Goal: Task Accomplishment & Management: Complete application form

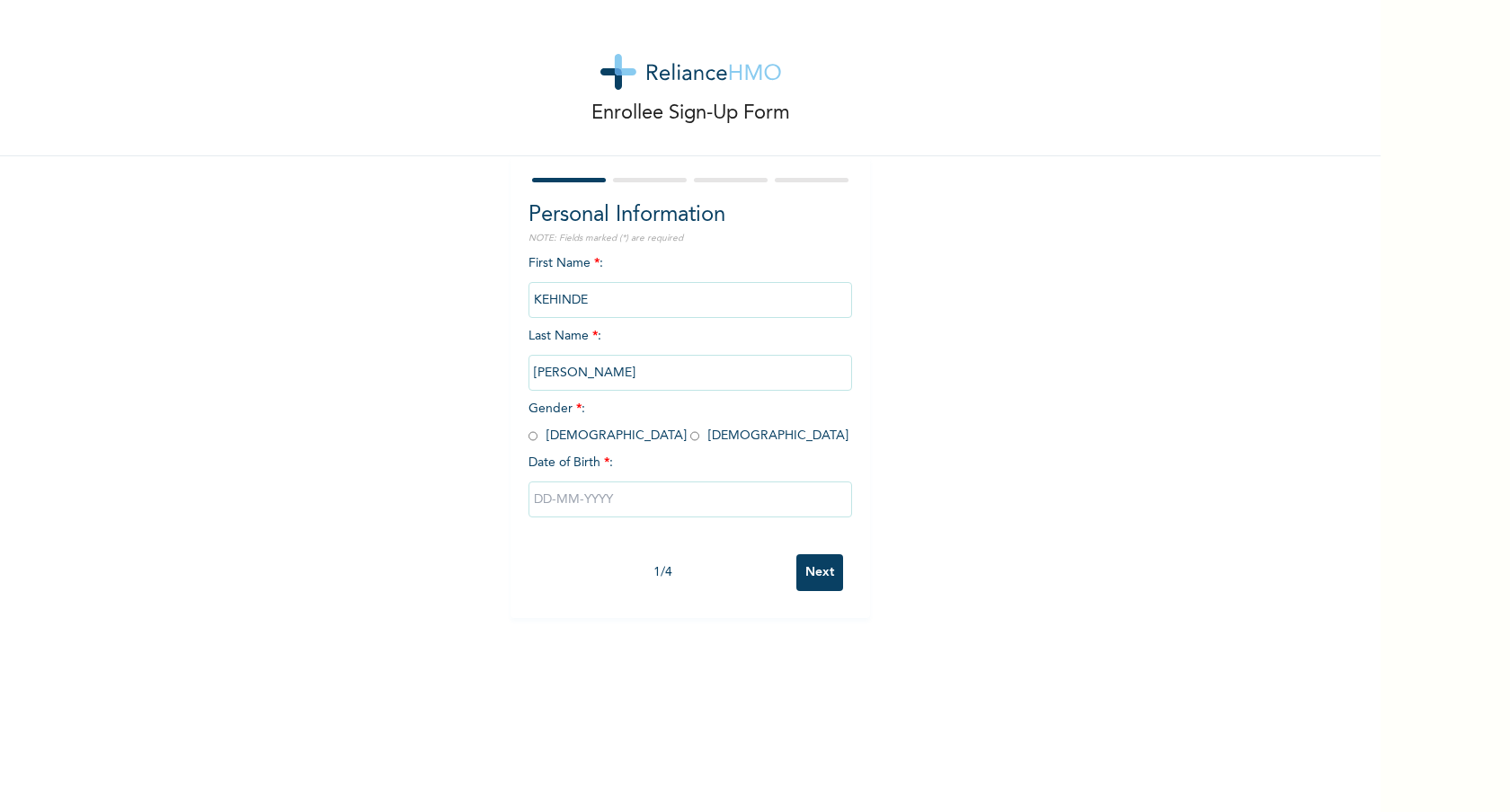
click at [528, 436] on input "radio" at bounding box center [532, 436] width 9 height 17
radio input "true"
click at [555, 505] on input "text" at bounding box center [689, 499] width 323 height 36
select select "7"
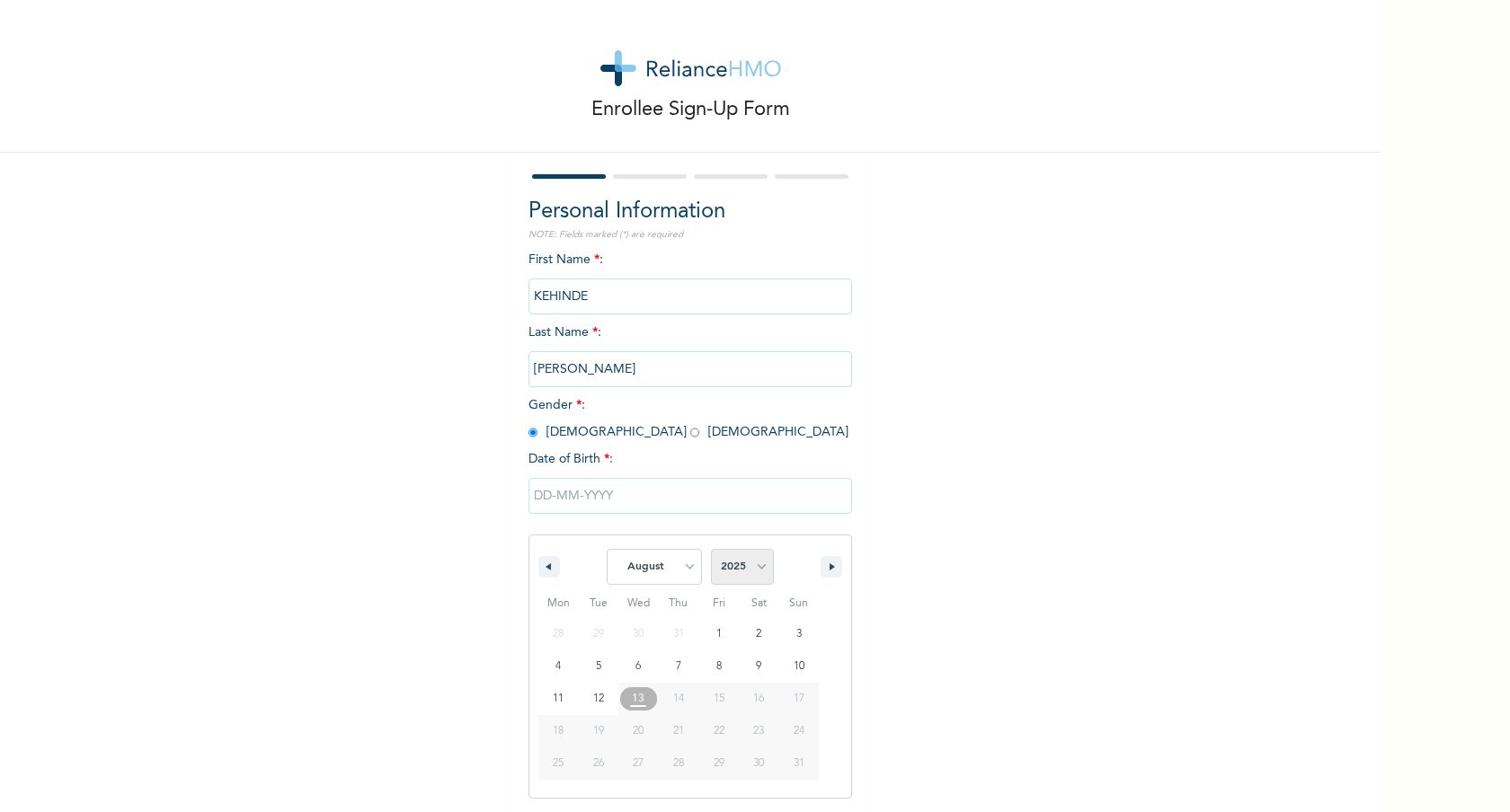
click at [747, 568] on select "2025 2024 2023 2022 2021 2020 2019 2018 2017 2016 2015 2014 2013 2012 2011 2010…" at bounding box center [743, 567] width 63 height 36
select select "1961"
click at [711, 549] on select "2025 2024 2023 2022 2021 2020 2019 2018 2017 2016 2015 2014 2013 2012 2011 2010…" at bounding box center [743, 567] width 63 height 36
click at [681, 558] on select "January February March April May June July August September October November De…" at bounding box center [654, 567] width 95 height 36
select select "2"
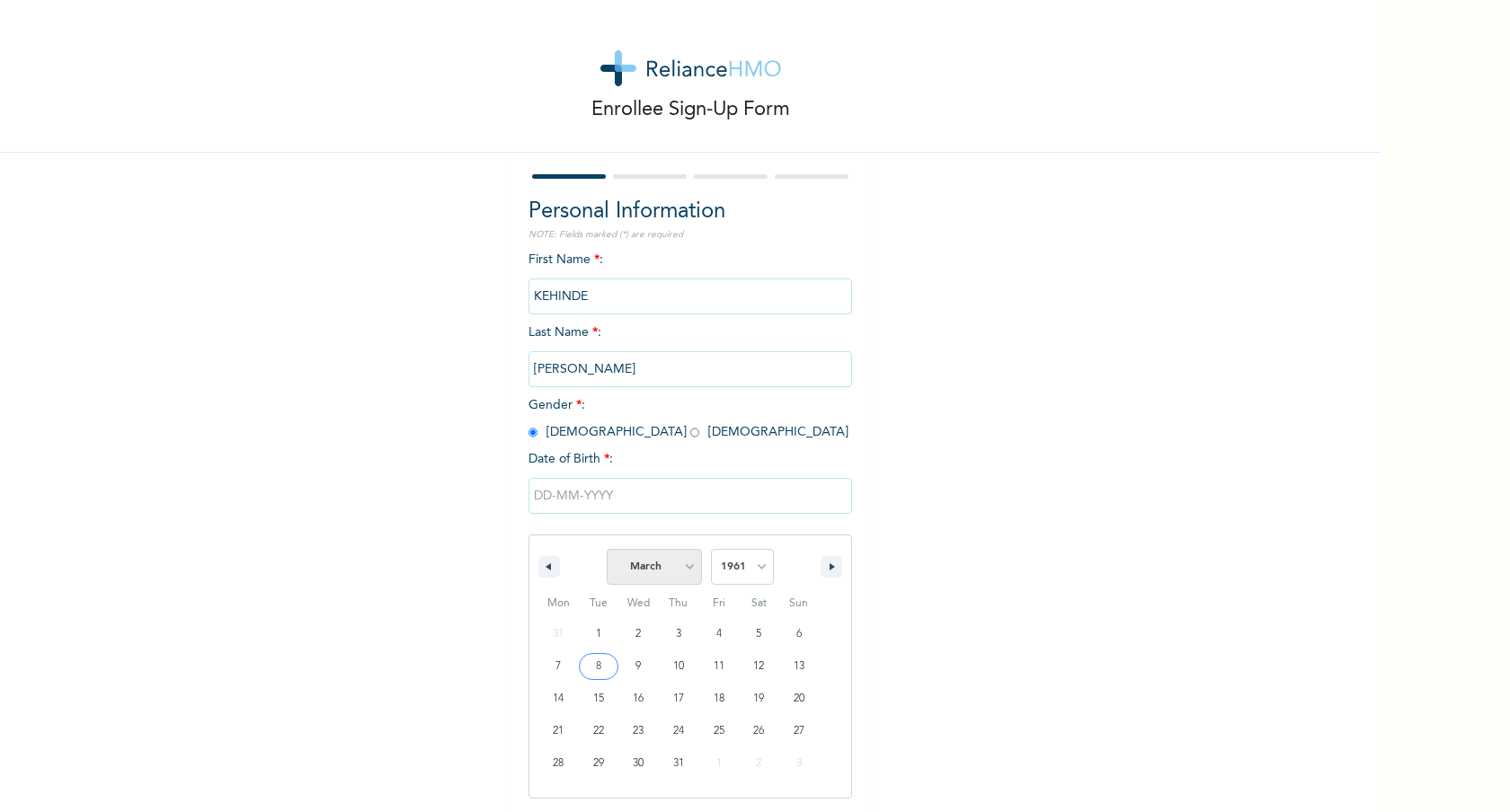
click at [606, 549] on select "January February March April May June July August September October November De…" at bounding box center [654, 567] width 95 height 36
type input "03/17/1961"
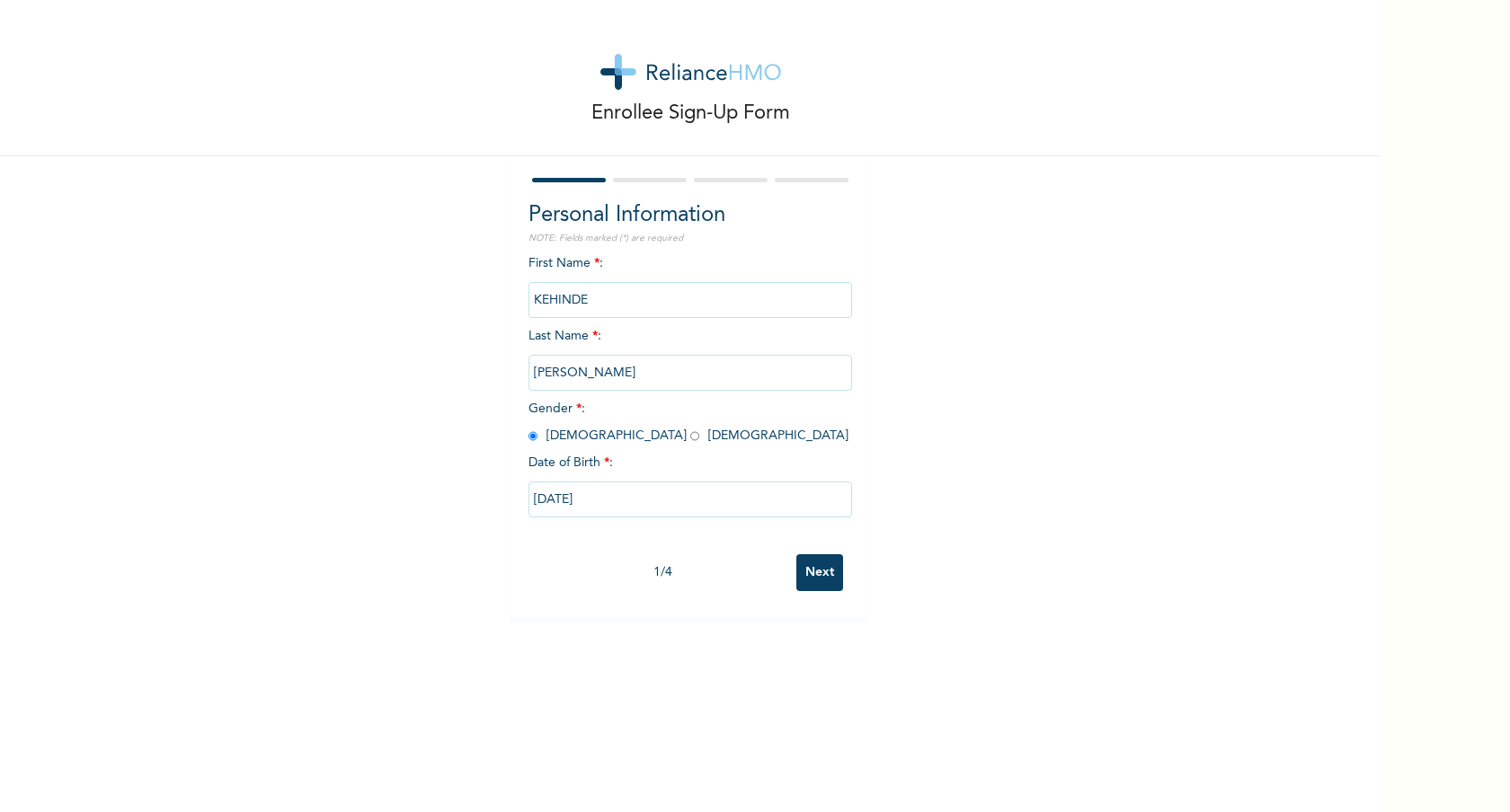
click at [808, 572] on input "Next" at bounding box center [819, 573] width 47 height 37
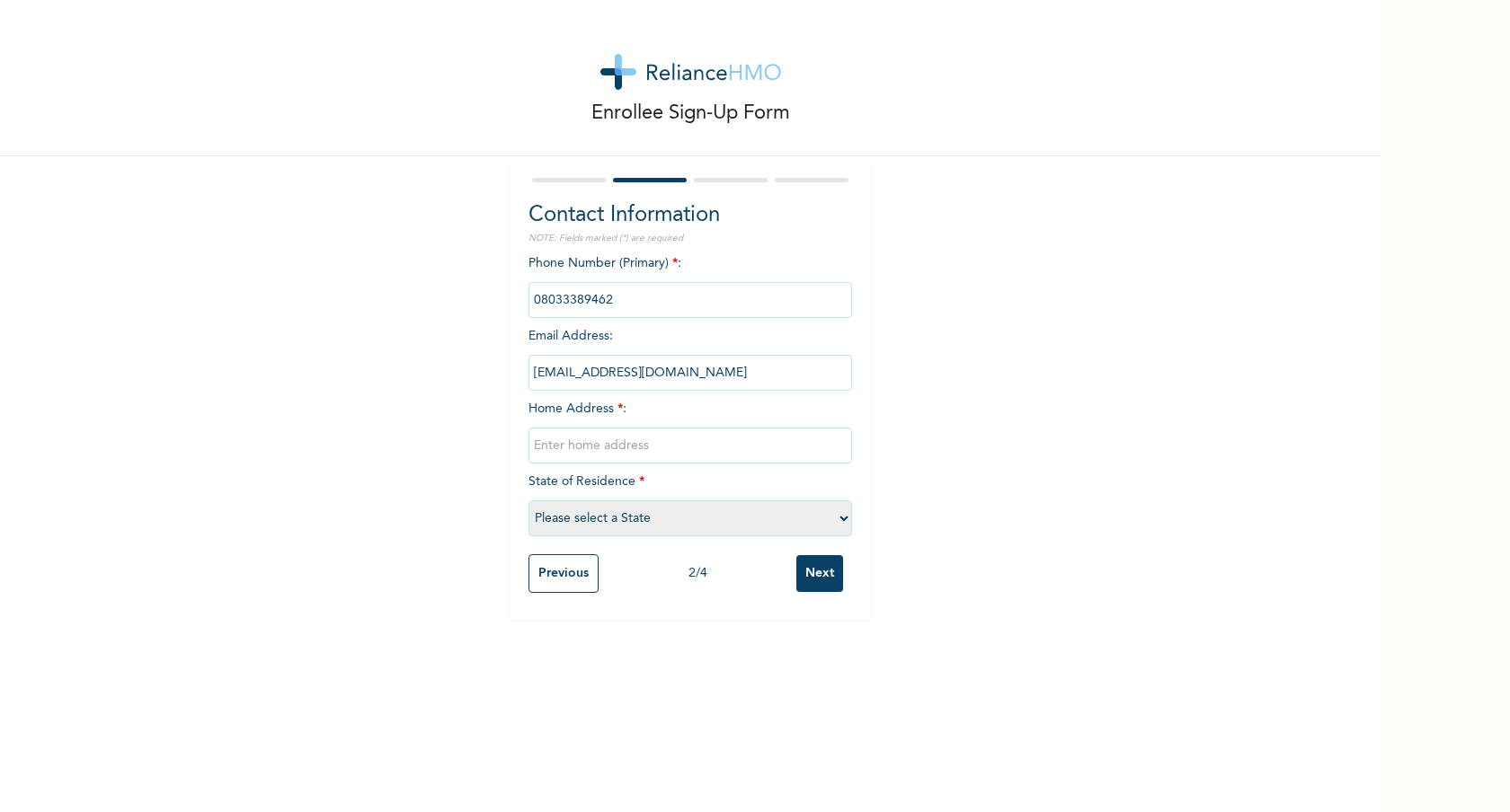
click at [622, 443] on input "text" at bounding box center [689, 446] width 323 height 36
click at [586, 438] on input "text" at bounding box center [689, 446] width 323 height 36
paste input "8 Okiki street, Okiki Busstop, Ikorodu"
type input "8 Okiki street, Okiki Busstop, Ikorodu"
click at [546, 523] on select "Please select a State Abia Abuja (FCT) Adamawa Akwa Ibom Anambra Bauchi Bayelsa…" at bounding box center [689, 518] width 323 height 36
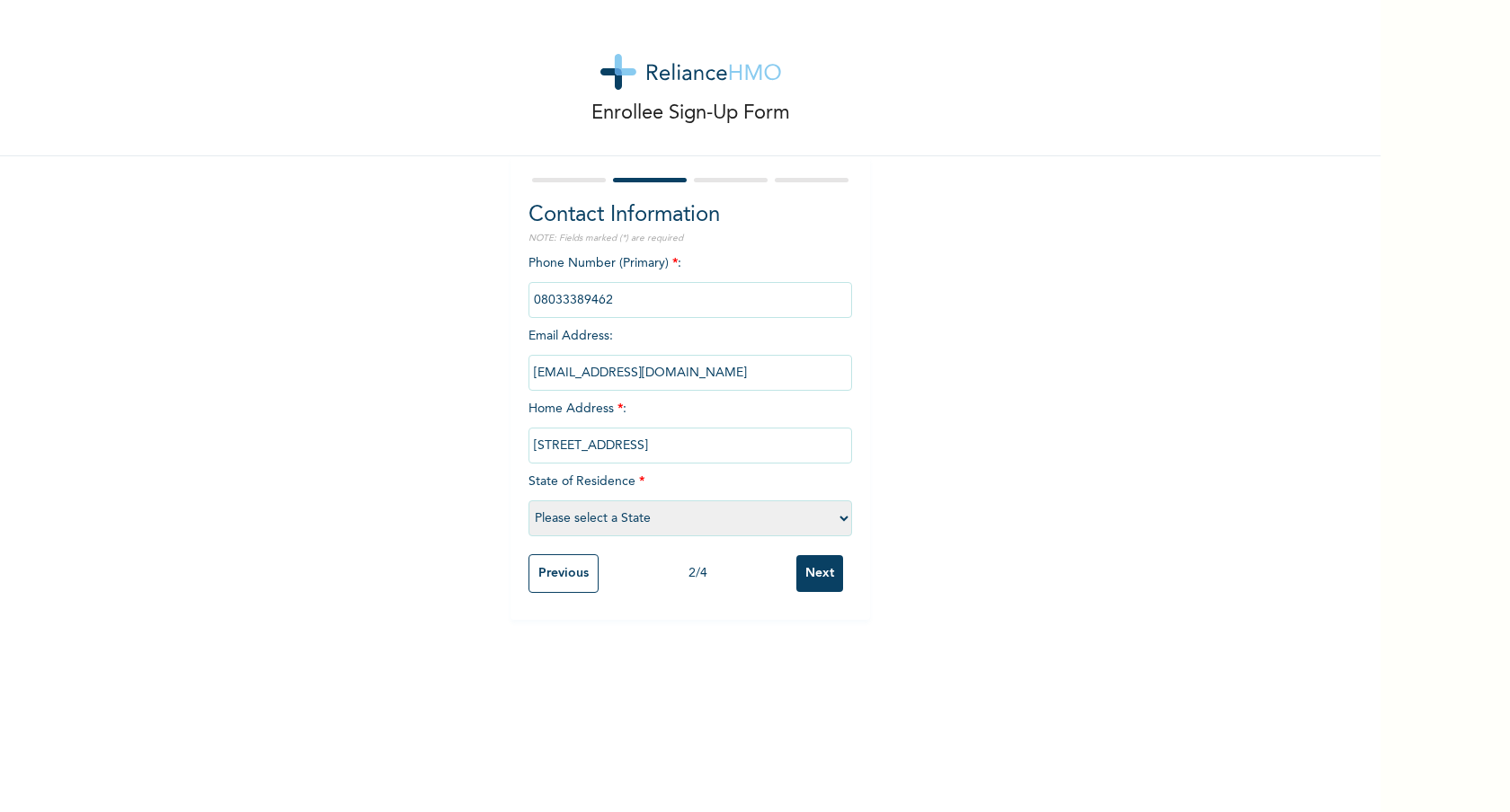
select select "25"
click at [528, 500] on select "Please select a State Abia Abuja (FCT) Adamawa Akwa Ibom Anambra Bauchi Bayelsa…" at bounding box center [689, 518] width 323 height 36
click at [816, 571] on input "Next" at bounding box center [819, 574] width 47 height 37
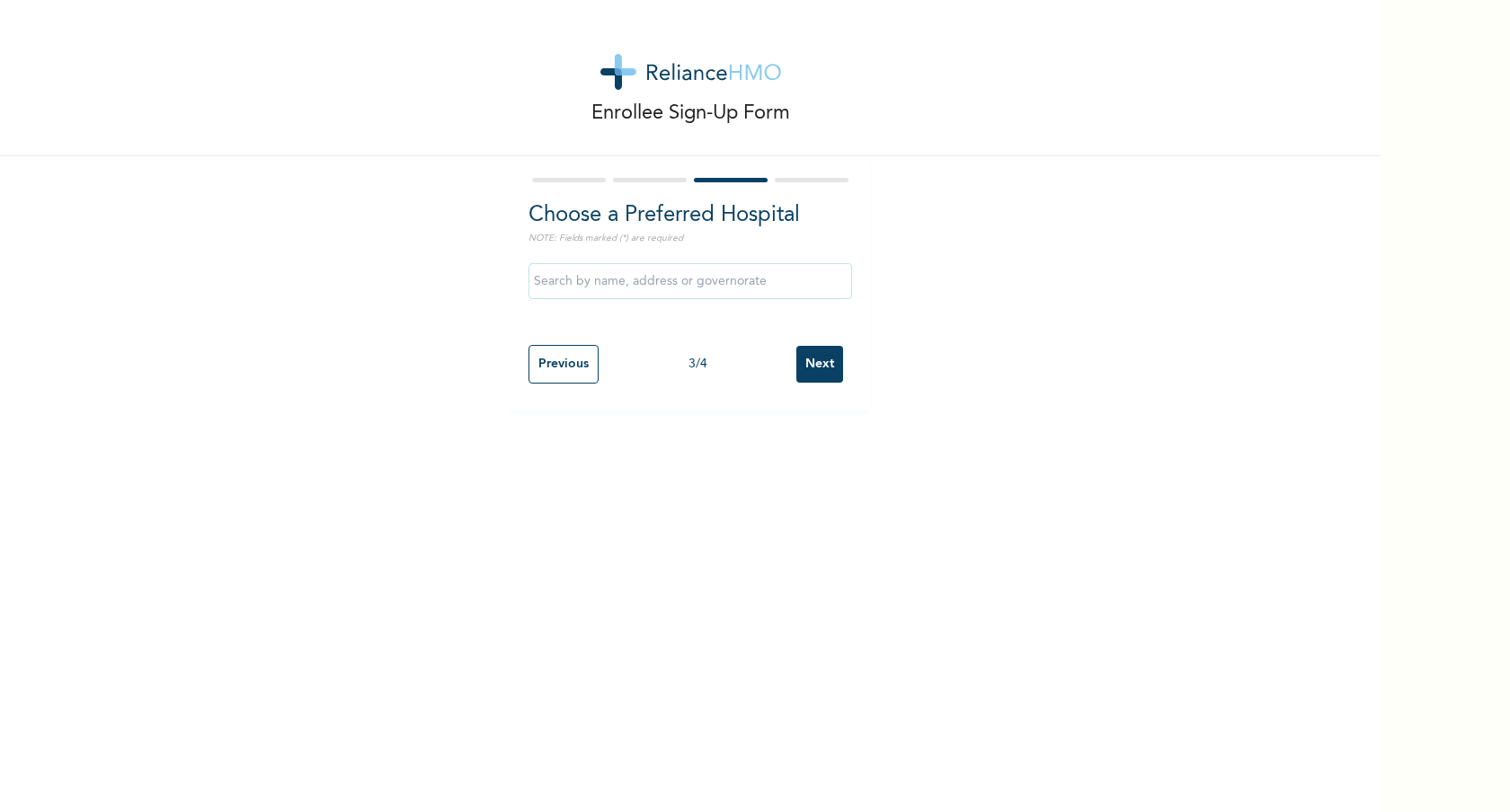
click at [586, 274] on input "text" at bounding box center [689, 281] width 323 height 36
type input "Oak Hospitals"
click at [807, 368] on input "Next" at bounding box center [819, 364] width 47 height 37
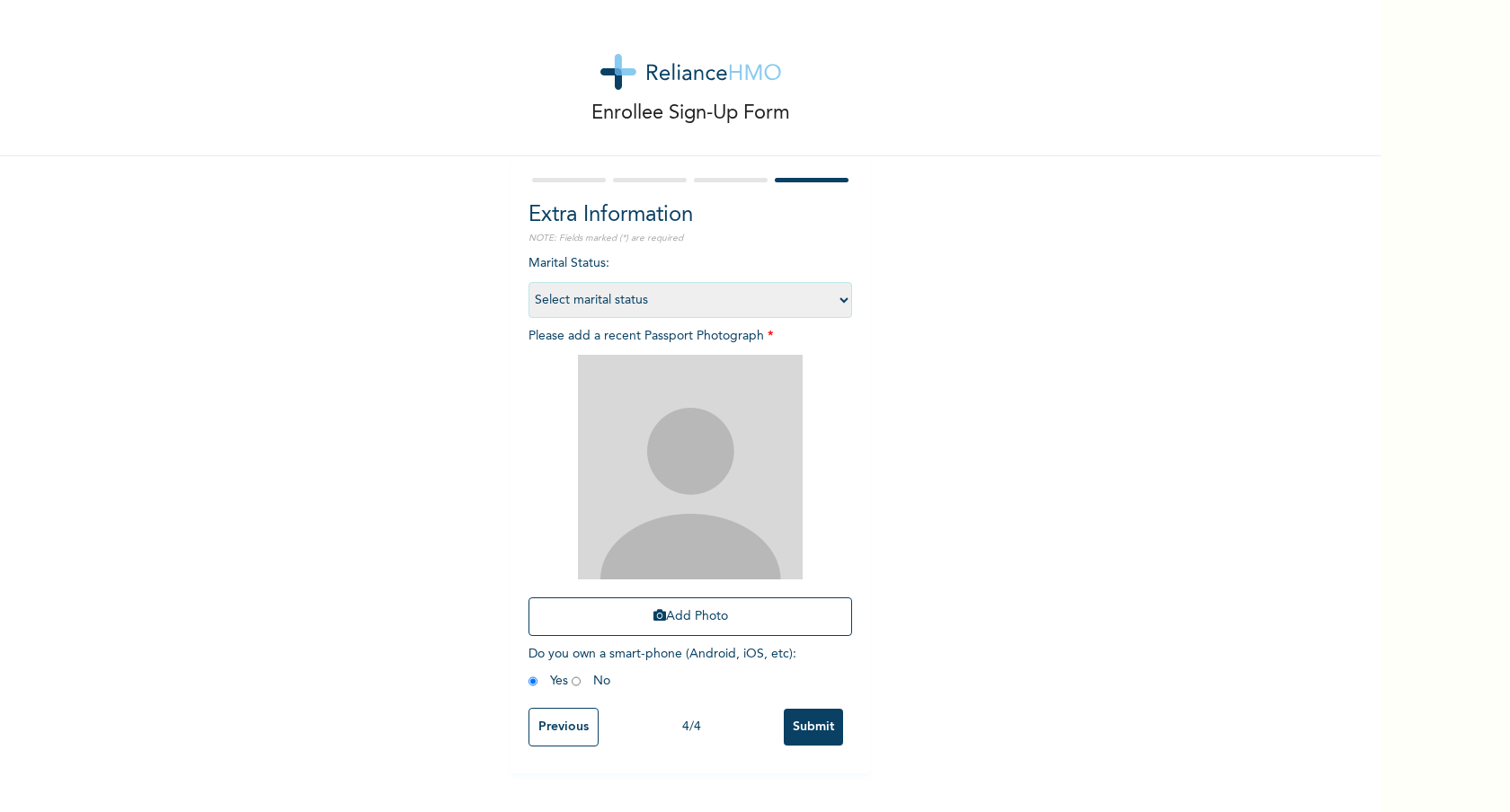
click at [754, 311] on select "Select marital status Single Married Divorced Widow/Widower" at bounding box center [689, 300] width 323 height 36
select select "3"
click at [528, 282] on select "Select marital status Single Married Divorced Widow/Widower" at bounding box center [689, 300] width 323 height 36
click at [834, 294] on select "Select marital status Single Married Divorced Widow/Widower" at bounding box center [689, 300] width 323 height 36
click at [704, 609] on button "Add Photo" at bounding box center [689, 617] width 323 height 39
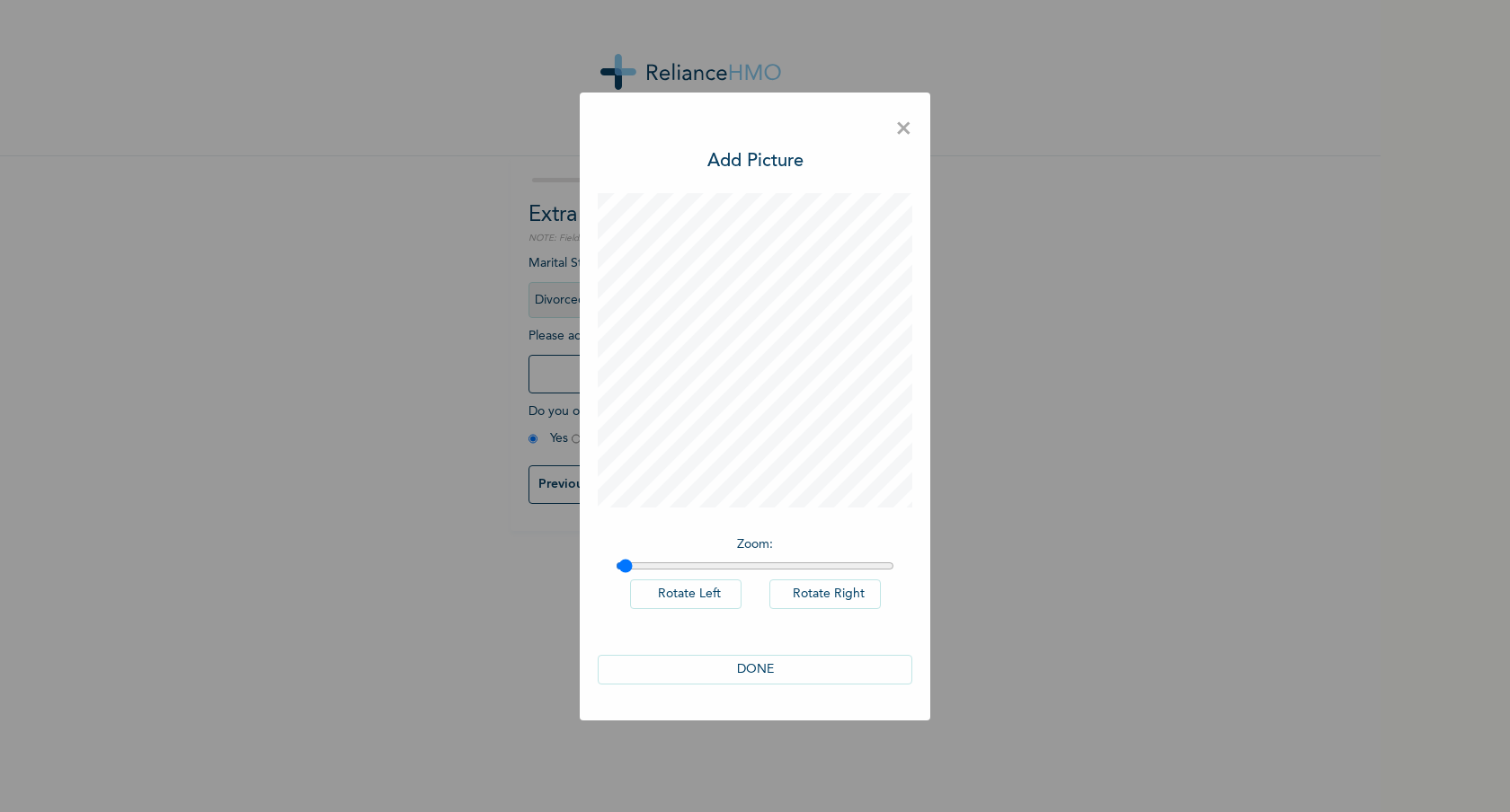
type input "1"
drag, startPoint x: 624, startPoint y: 560, endPoint x: 590, endPoint y: 549, distance: 35.7
click at [616, 558] on input "range" at bounding box center [755, 565] width 278 height 14
click at [777, 675] on button "DONE" at bounding box center [755, 669] width 315 height 30
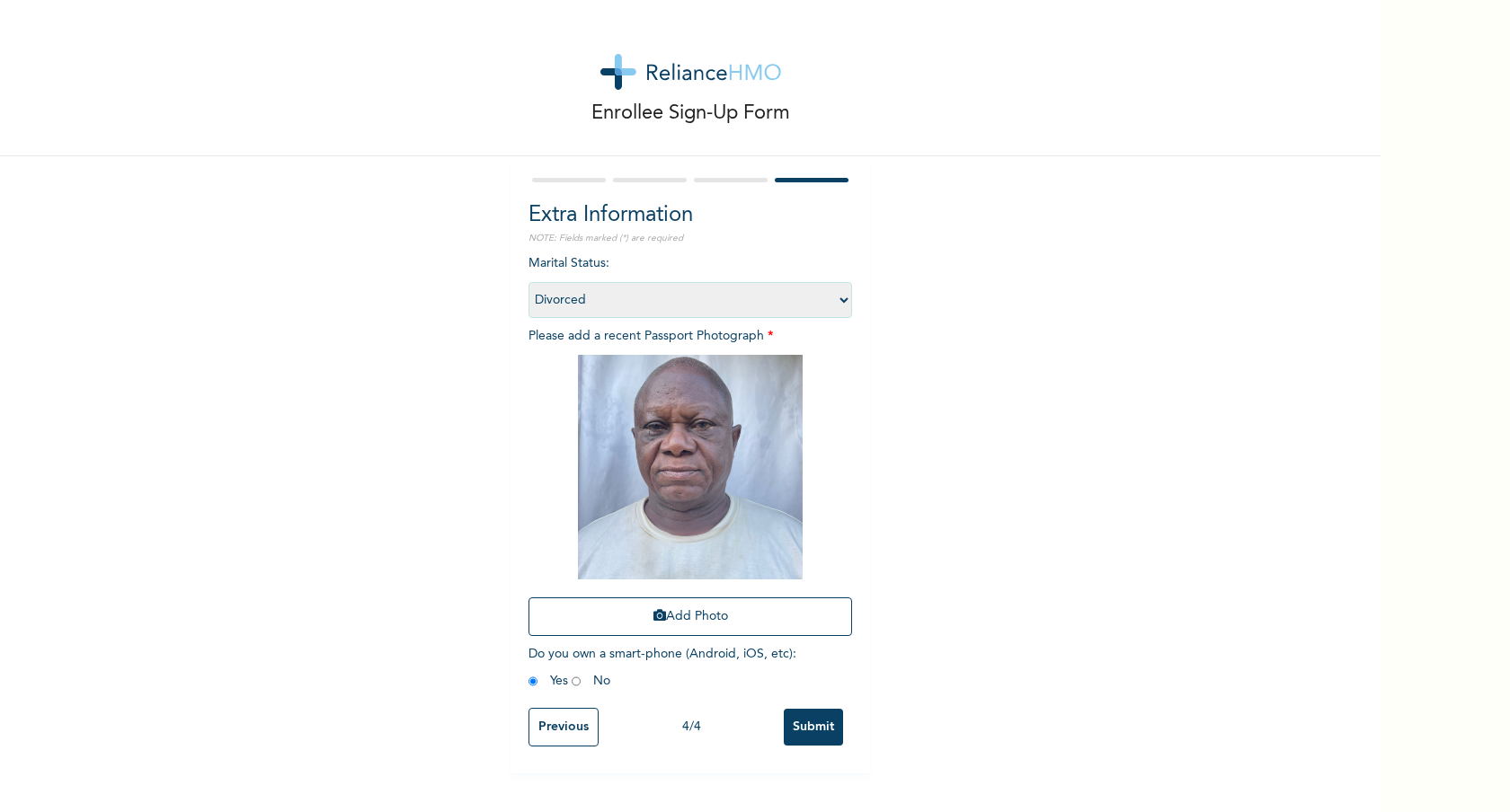
click at [809, 726] on input "Submit" at bounding box center [813, 727] width 59 height 37
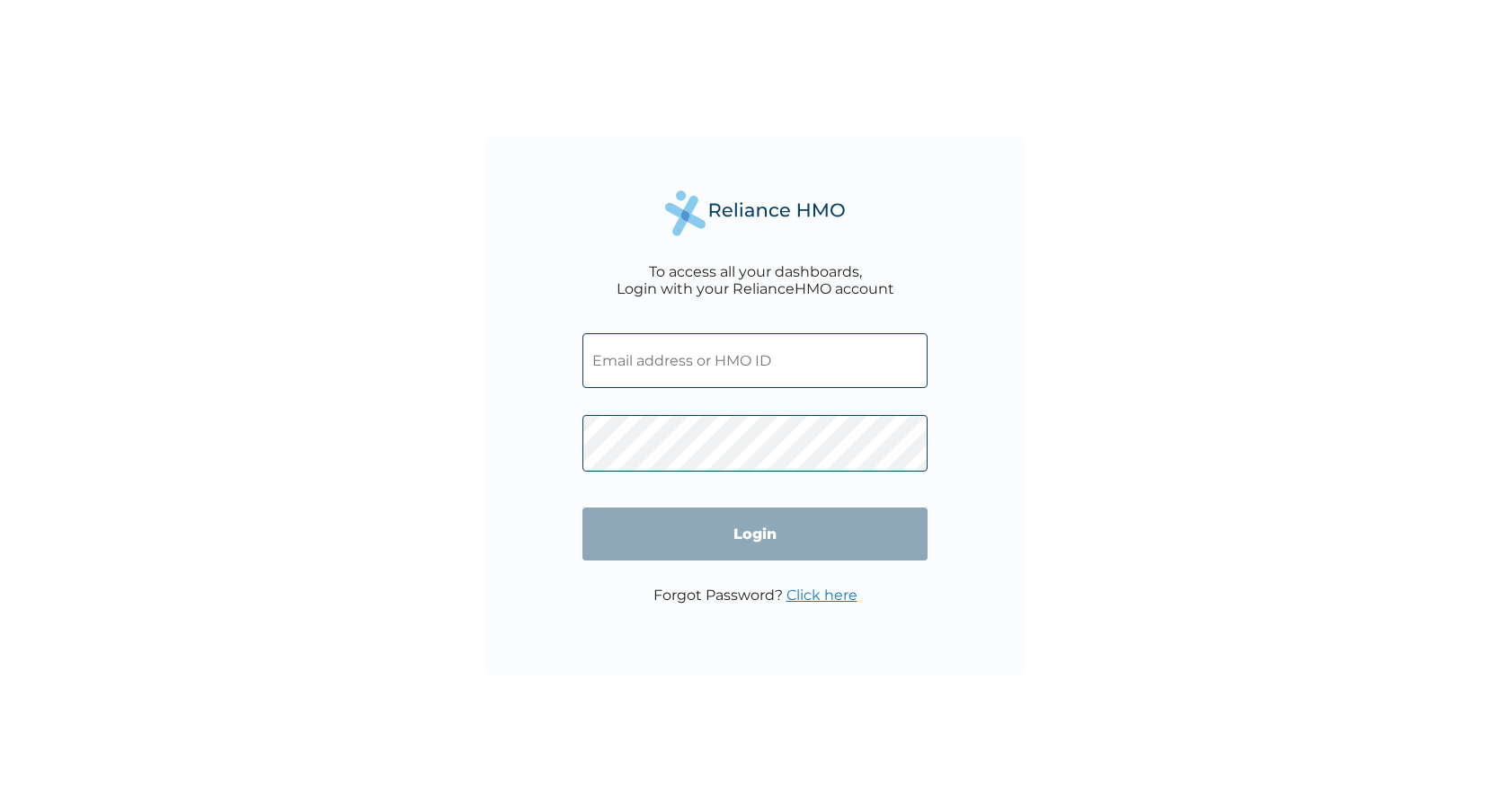
click at [628, 354] on input "text" at bounding box center [755, 360] width 345 height 54
click at [820, 594] on link "Click here" at bounding box center [822, 596] width 71 height 17
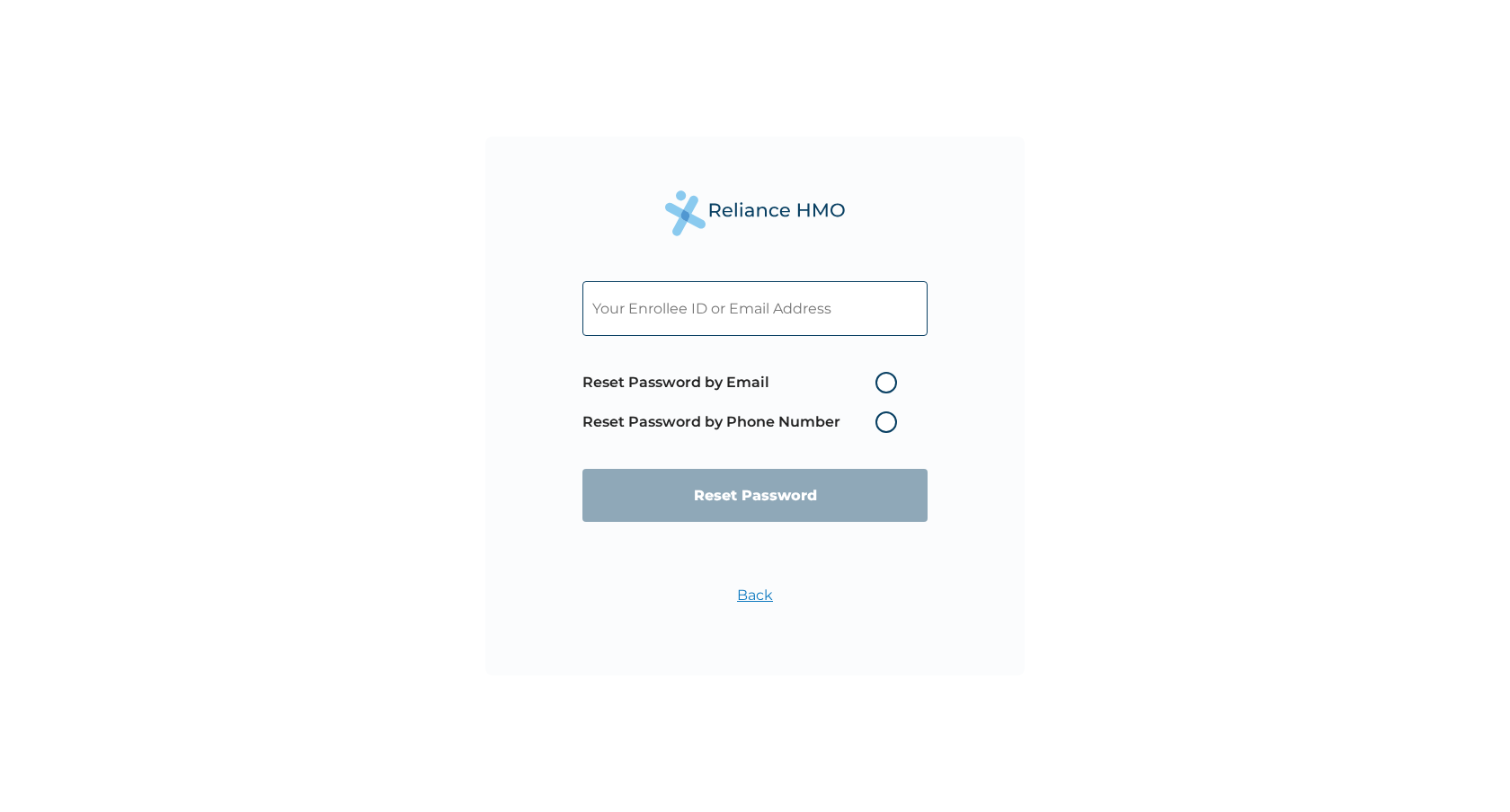
click at [790, 320] on input "text" at bounding box center [755, 308] width 345 height 54
click at [892, 381] on label "Reset Password by Email" at bounding box center [744, 382] width 323 height 22
click at [879, 381] on input "Reset Password by Email" at bounding box center [865, 382] width 29 height 29
radio input "true"
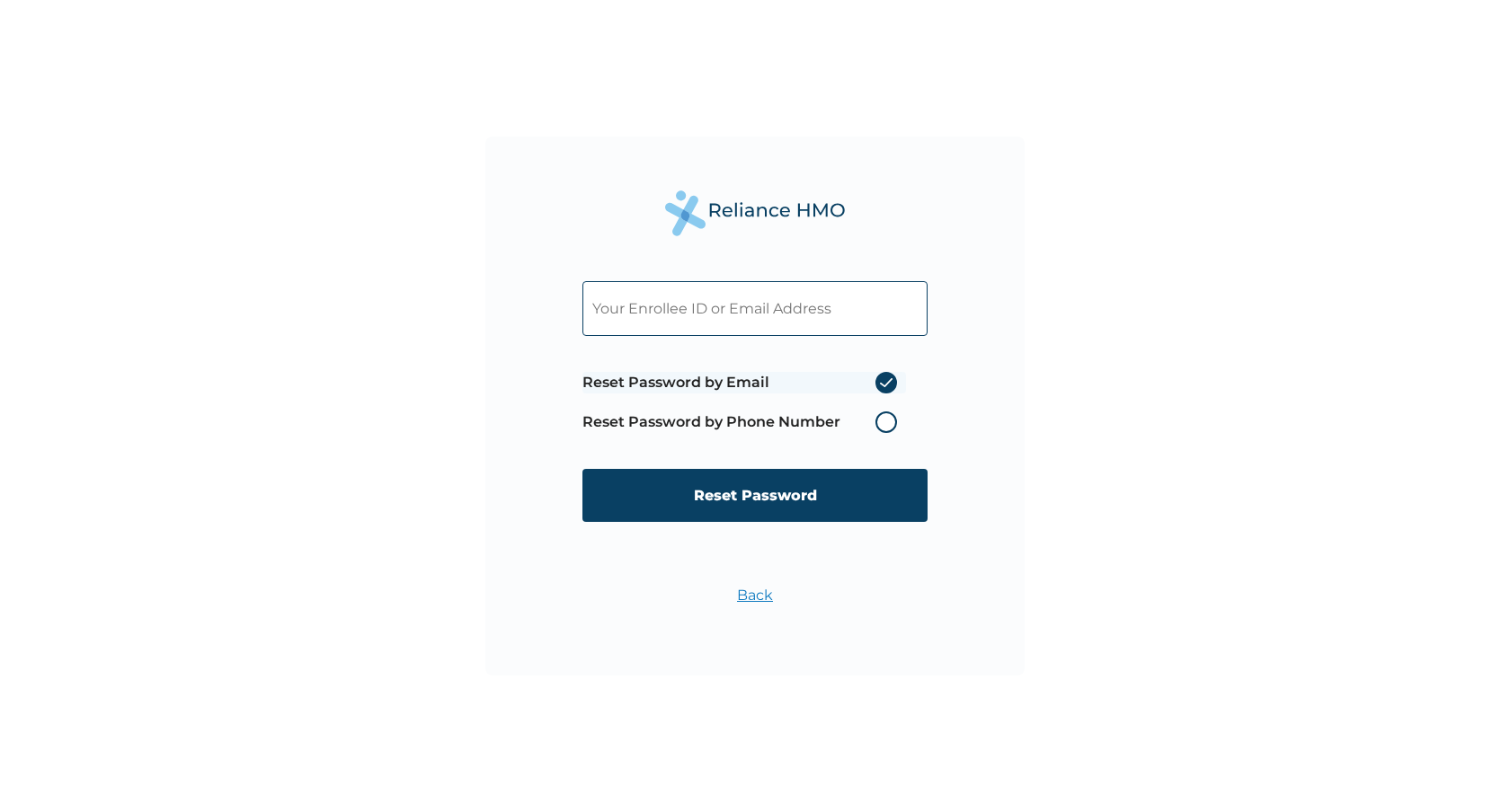
click at [808, 318] on input "text" at bounding box center [755, 308] width 345 height 54
click at [641, 303] on input "text" at bounding box center [755, 308] width 345 height 54
paste input "hr@nairafy.ng"
type input "hr@nairafy.ng"
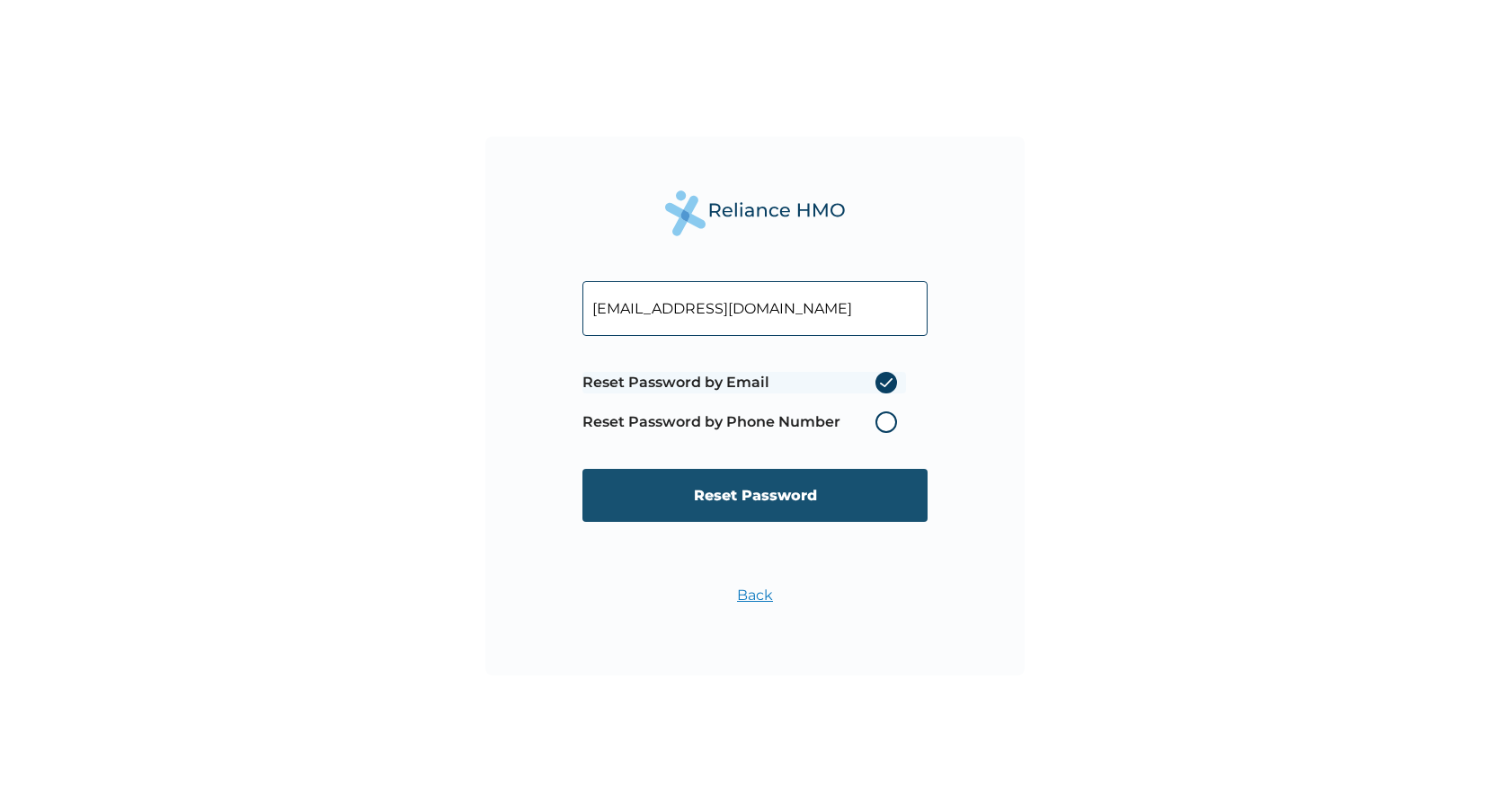
click at [800, 496] on input "Reset Password" at bounding box center [755, 496] width 345 height 53
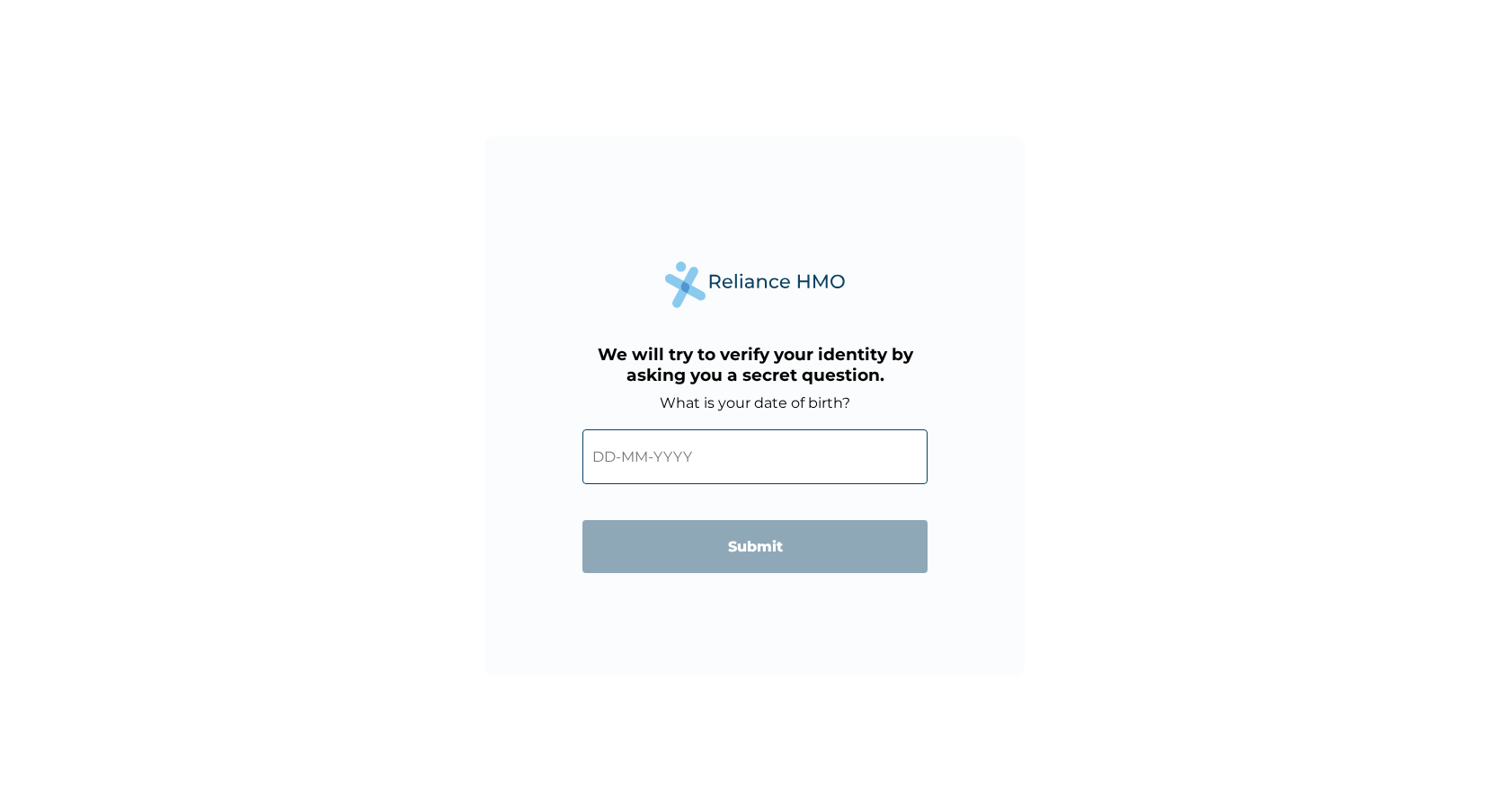
click at [606, 455] on input "text" at bounding box center [755, 457] width 345 height 54
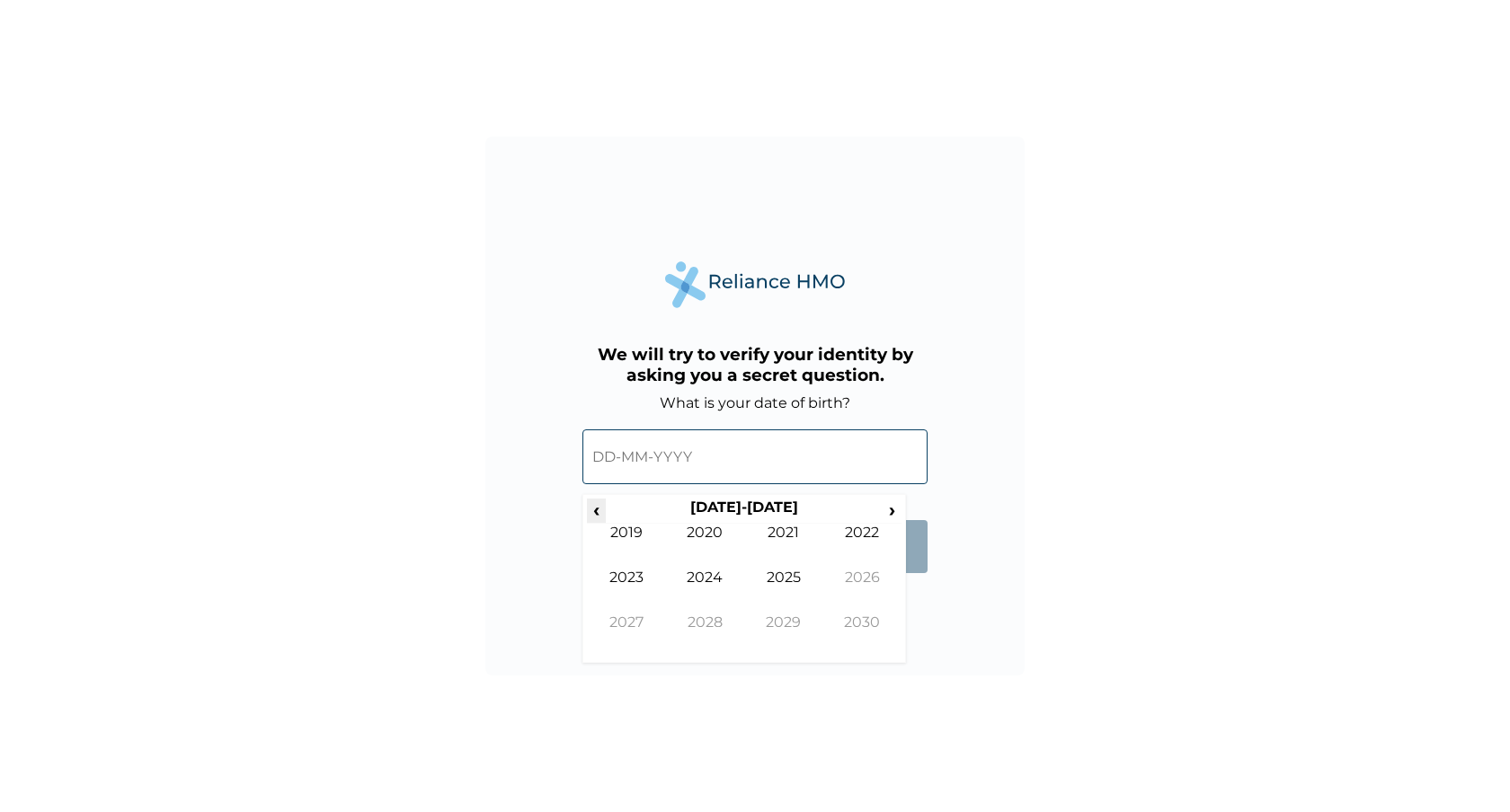
click at [602, 513] on span "‹" at bounding box center [597, 510] width 19 height 23
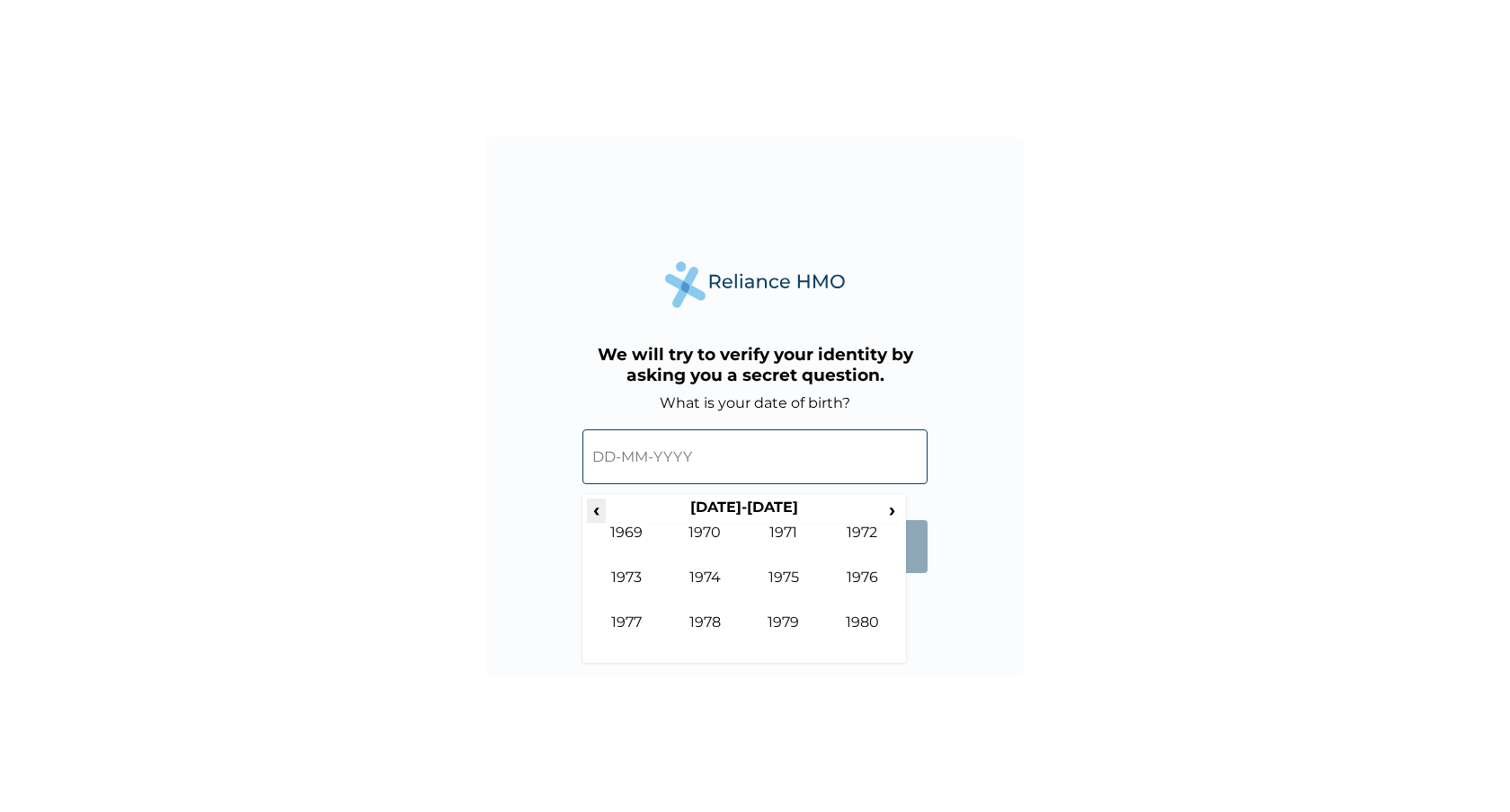
click at [602, 513] on span "‹" at bounding box center [597, 510] width 19 height 23
click at [782, 532] on td "1961" at bounding box center [783, 546] width 79 height 45
click at [784, 541] on td "Mar" at bounding box center [783, 546] width 79 height 45
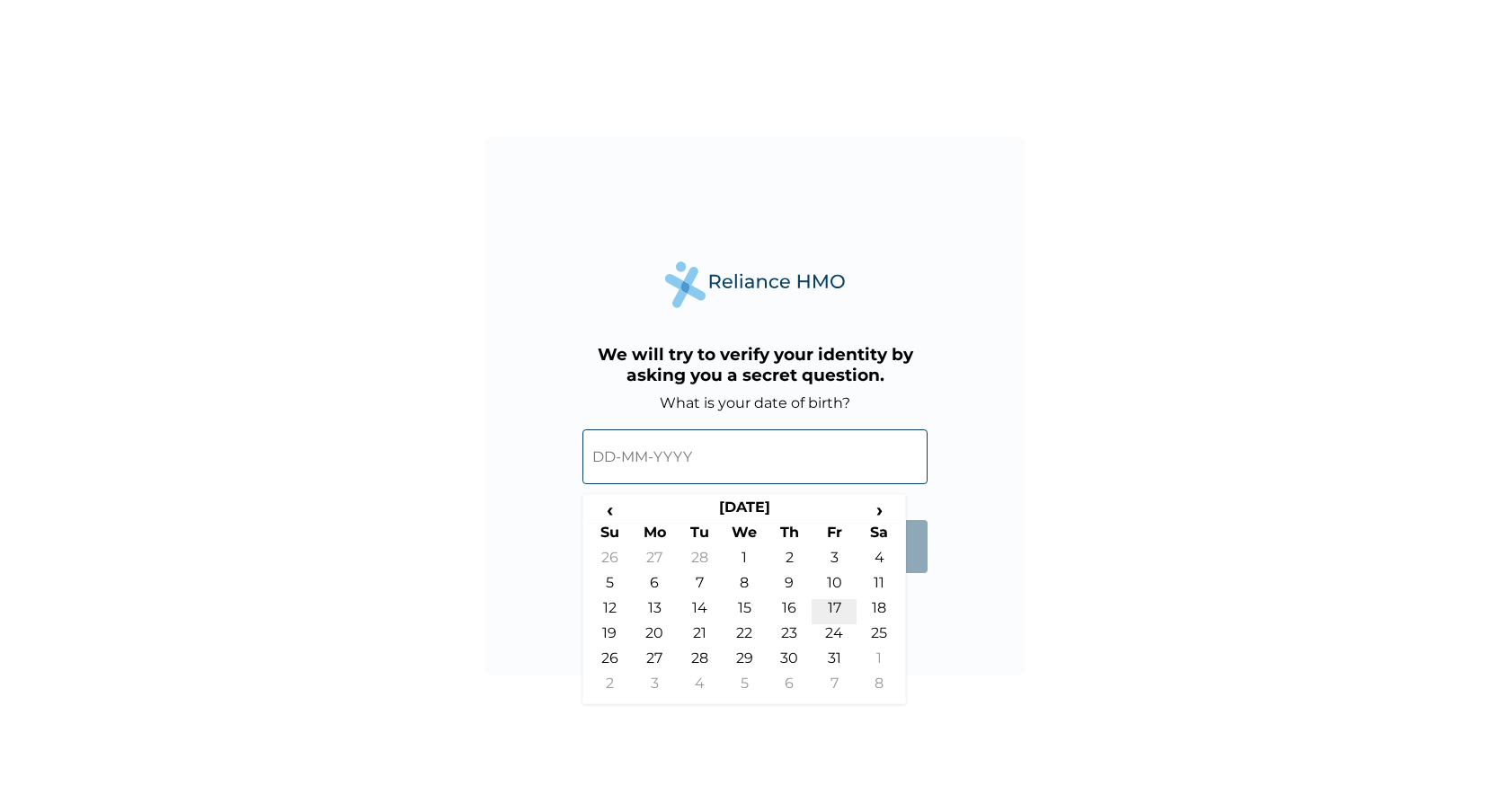
click at [831, 606] on td "17" at bounding box center [833, 612] width 45 height 25
type input "17-03-1961"
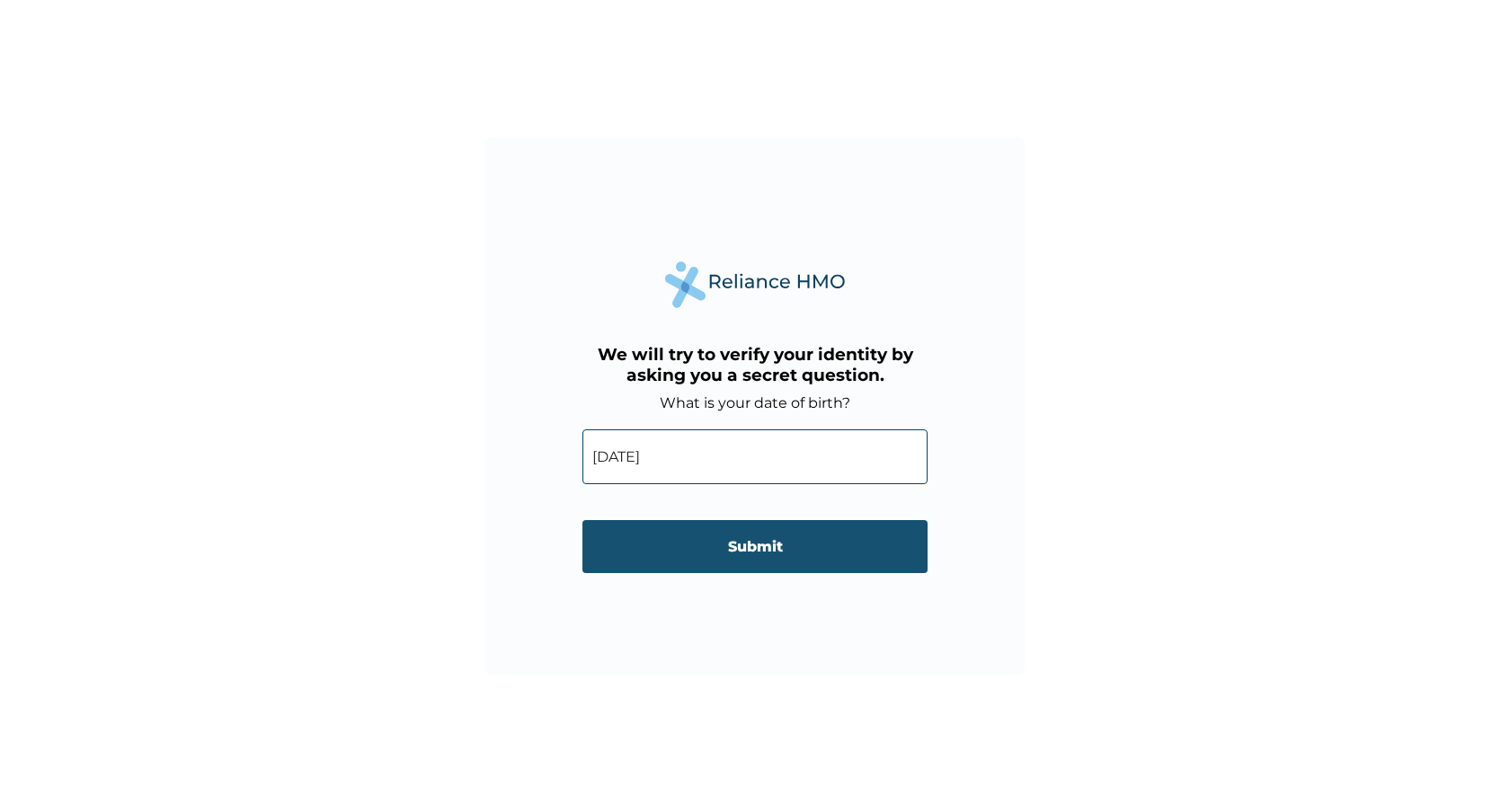
click at [782, 541] on input "Submit" at bounding box center [755, 547] width 345 height 53
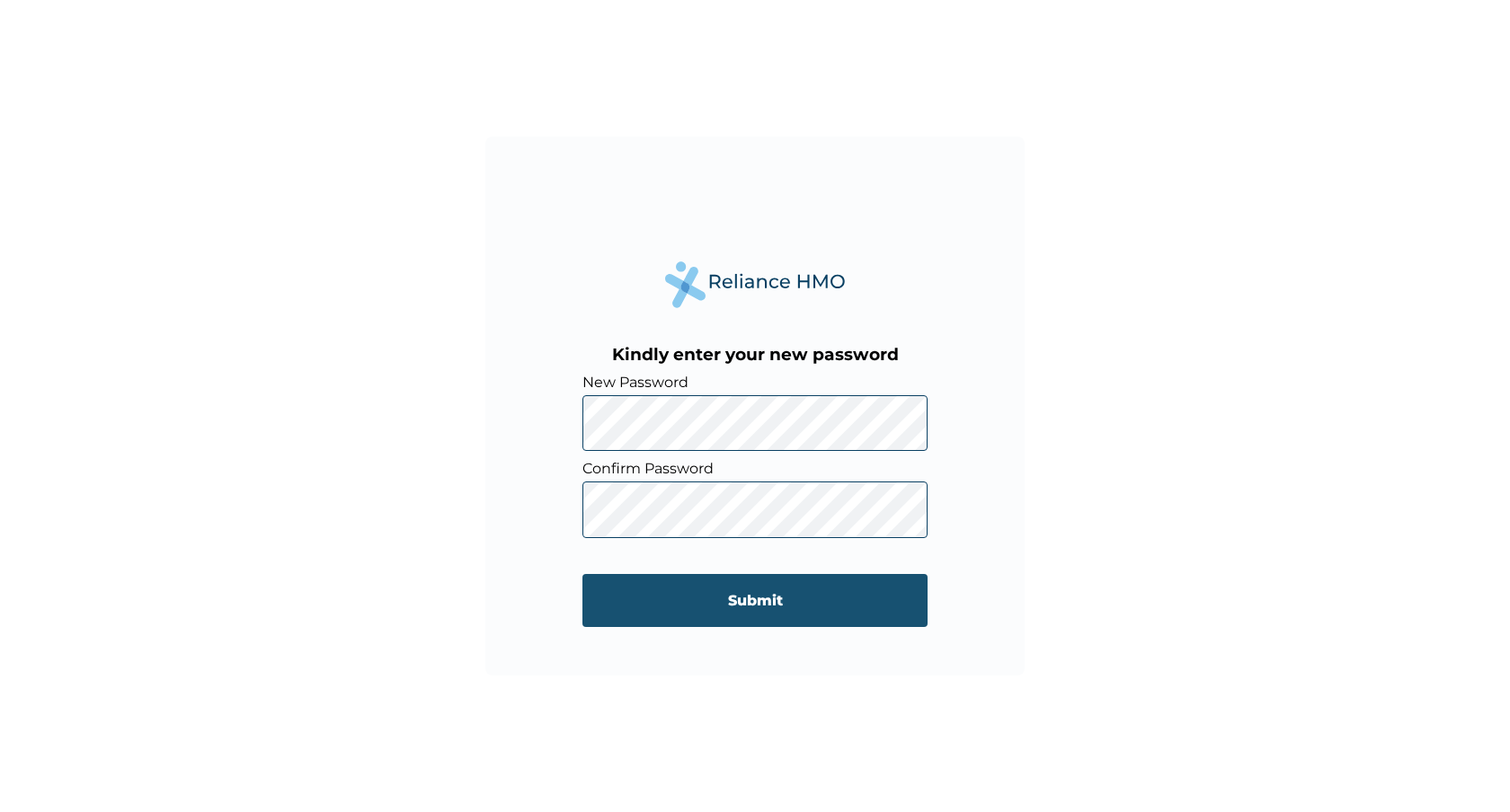
click at [603, 587] on input "Submit" at bounding box center [755, 600] width 345 height 53
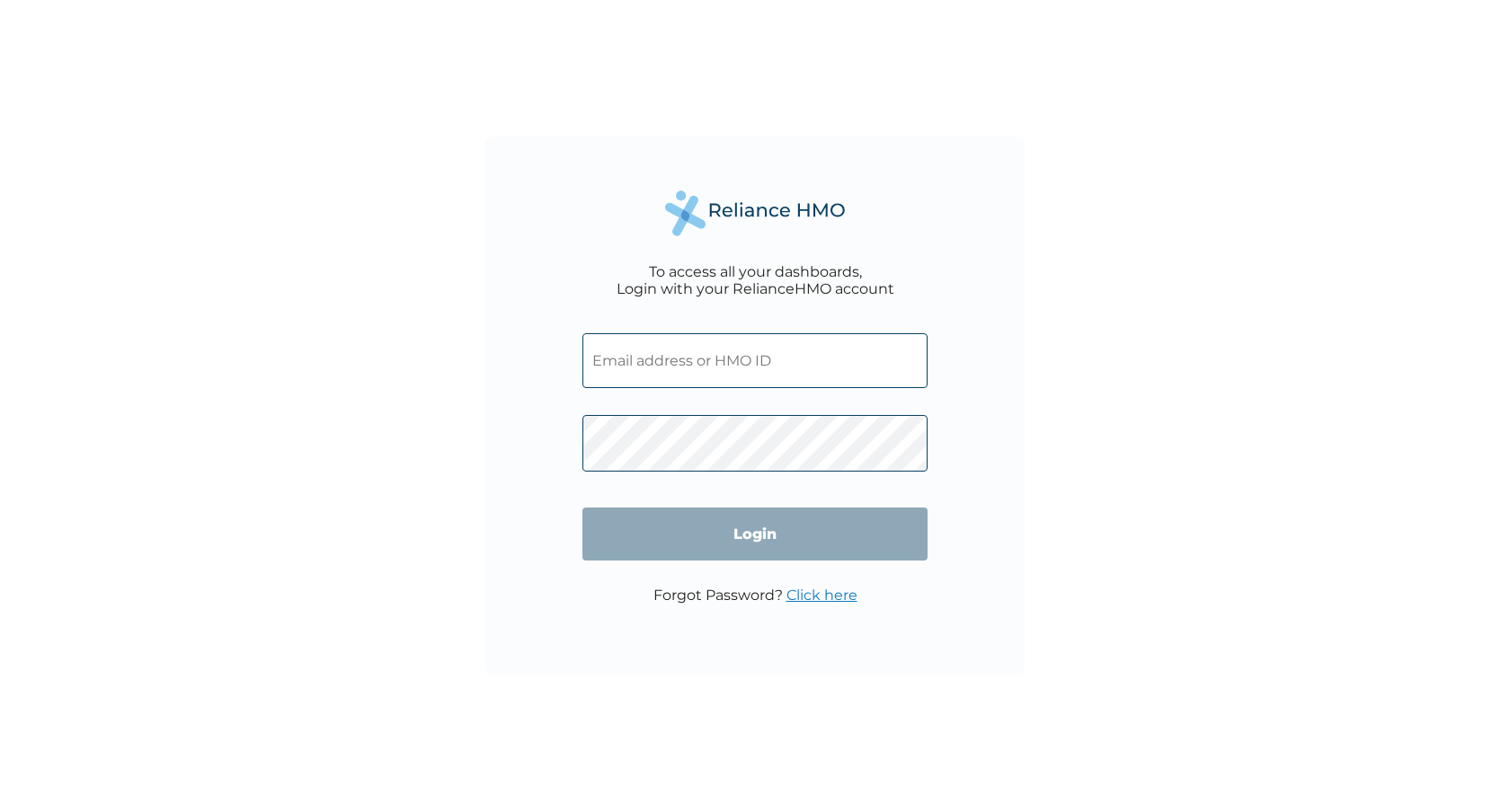
click at [795, 359] on input "text" at bounding box center [755, 360] width 345 height 54
paste input "NXF/10003/A"
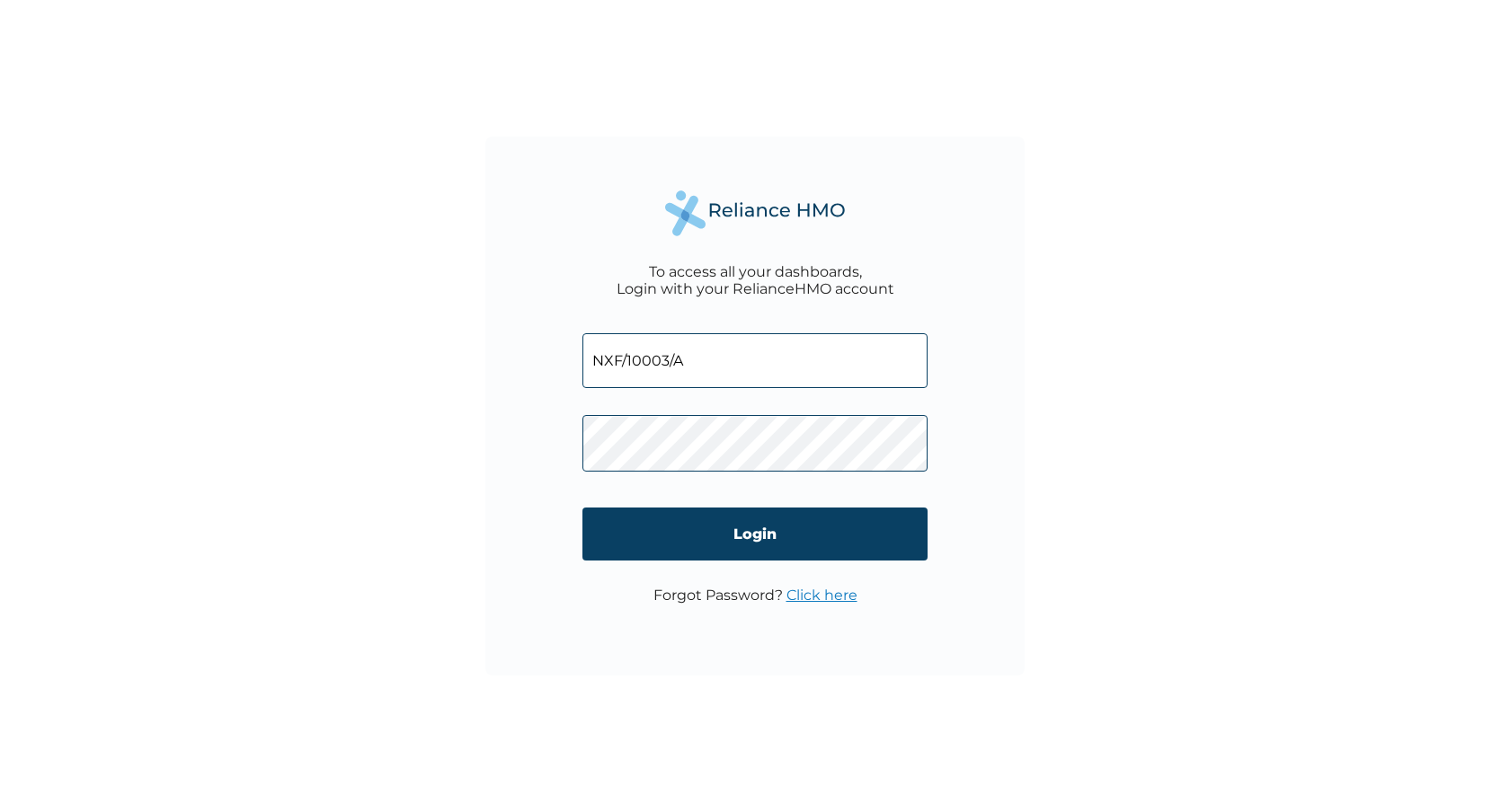
type input "NXF/10003/A"
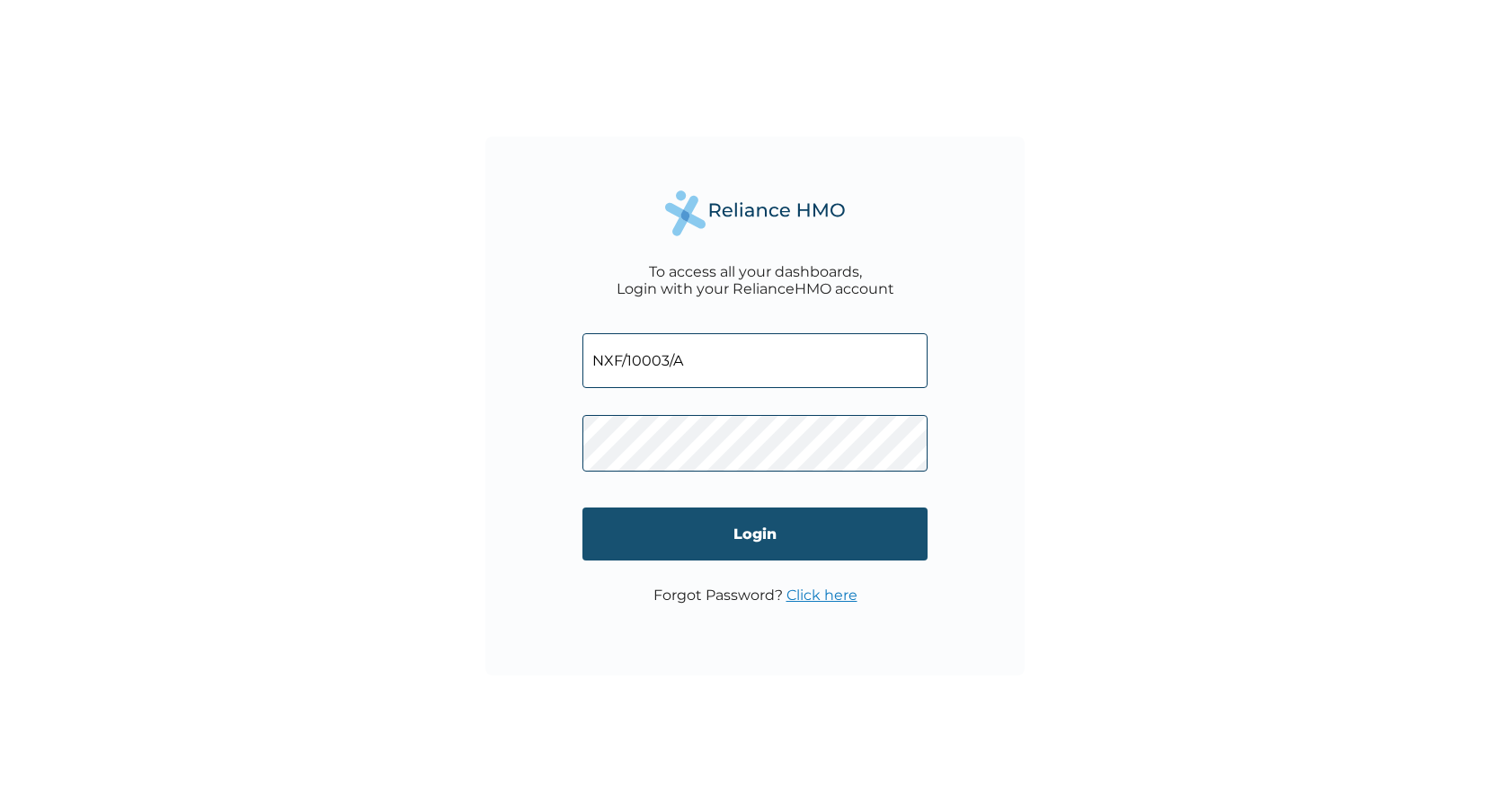
click at [706, 521] on input "Login" at bounding box center [755, 535] width 345 height 53
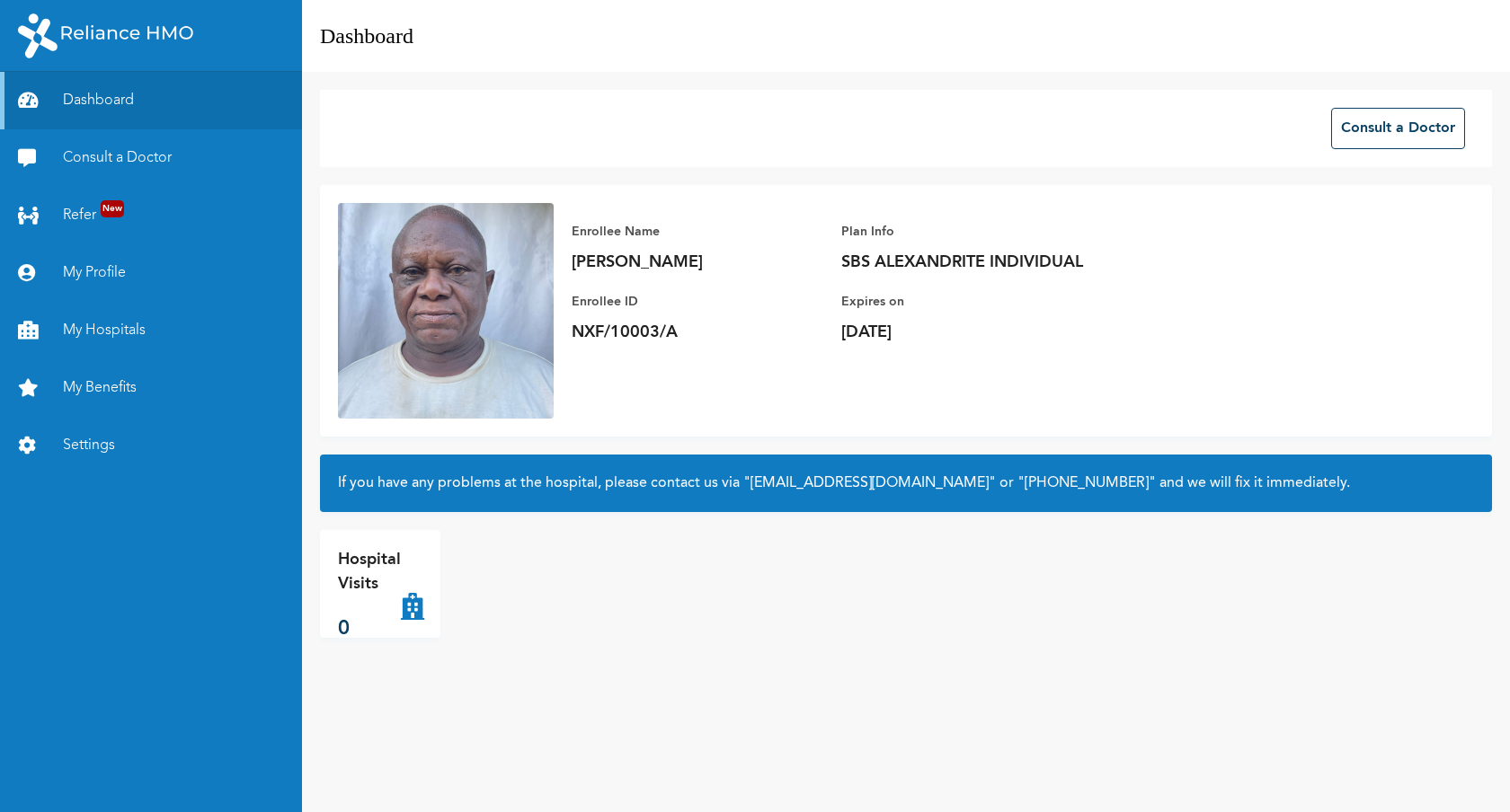
click at [982, 215] on div "Plan Info SBS ALEXANDRITE INDIVIDUAL Expires [DATE][DATE]" at bounding box center [967, 273] width 252 height 140
click at [112, 396] on link "My Benefits" at bounding box center [151, 388] width 302 height 57
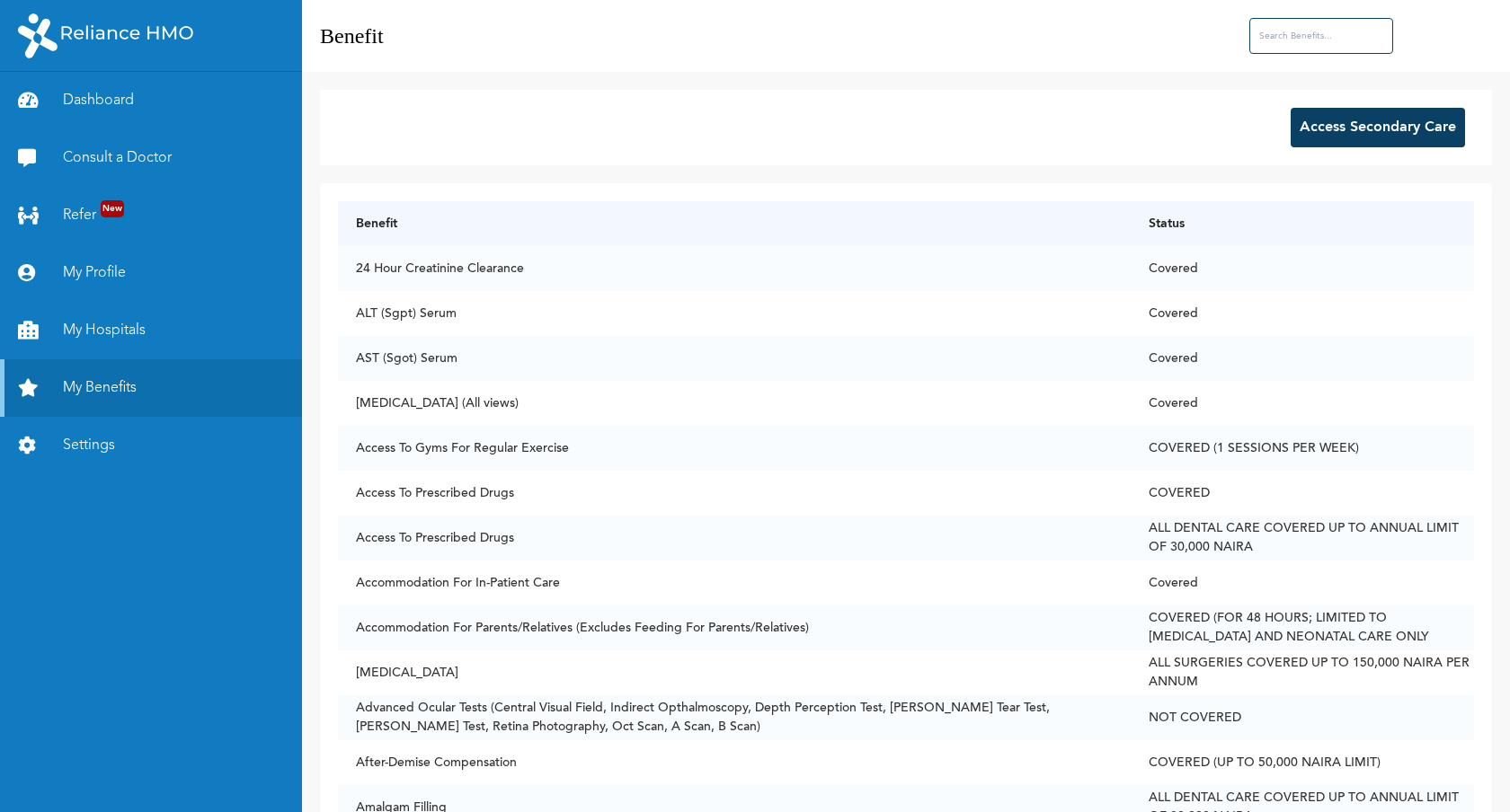
click at [1335, 139] on button "Access Secondary Care" at bounding box center [1377, 127] width 174 height 39
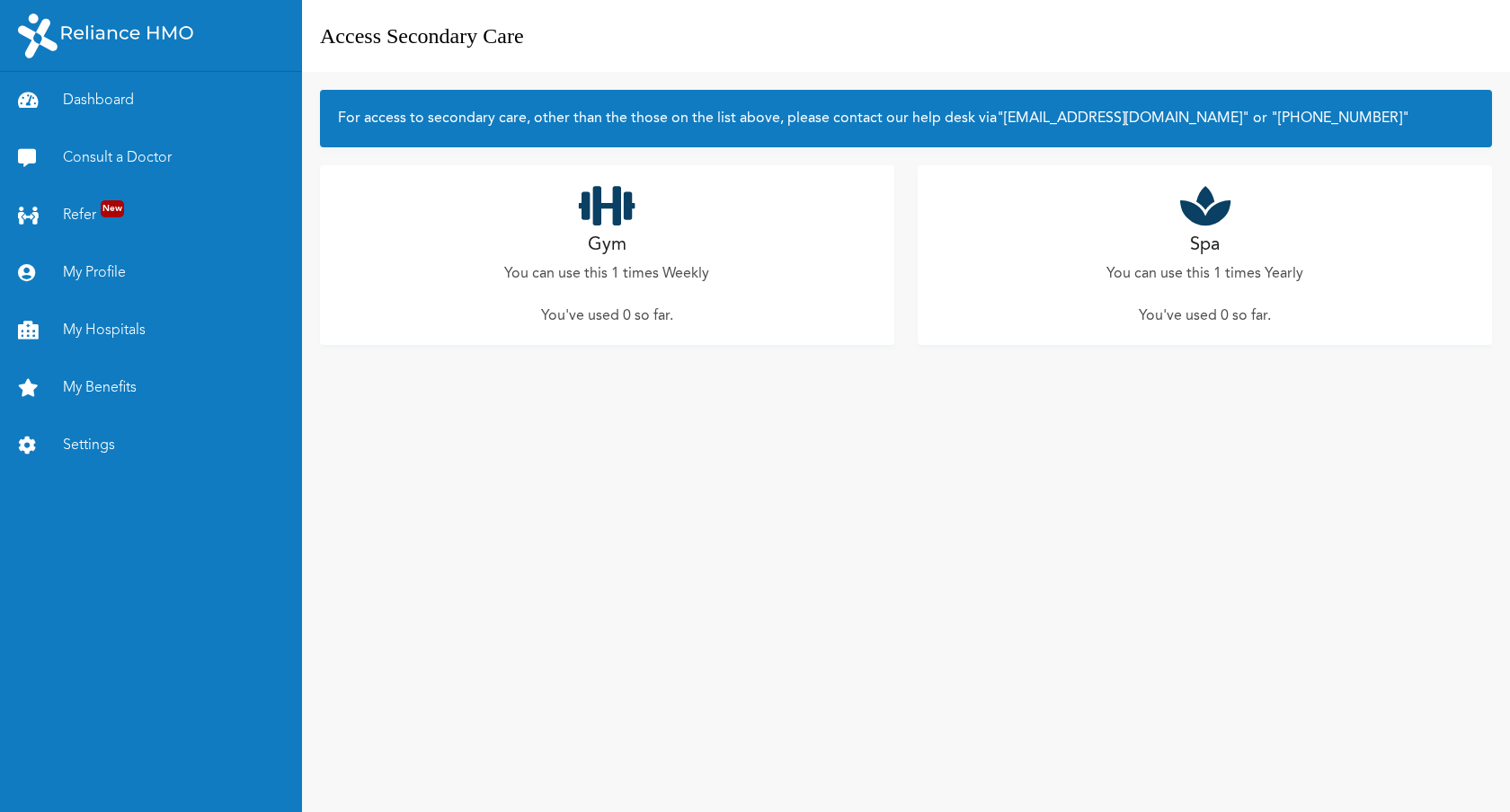
click at [627, 202] on icon at bounding box center [606, 205] width 56 height 45
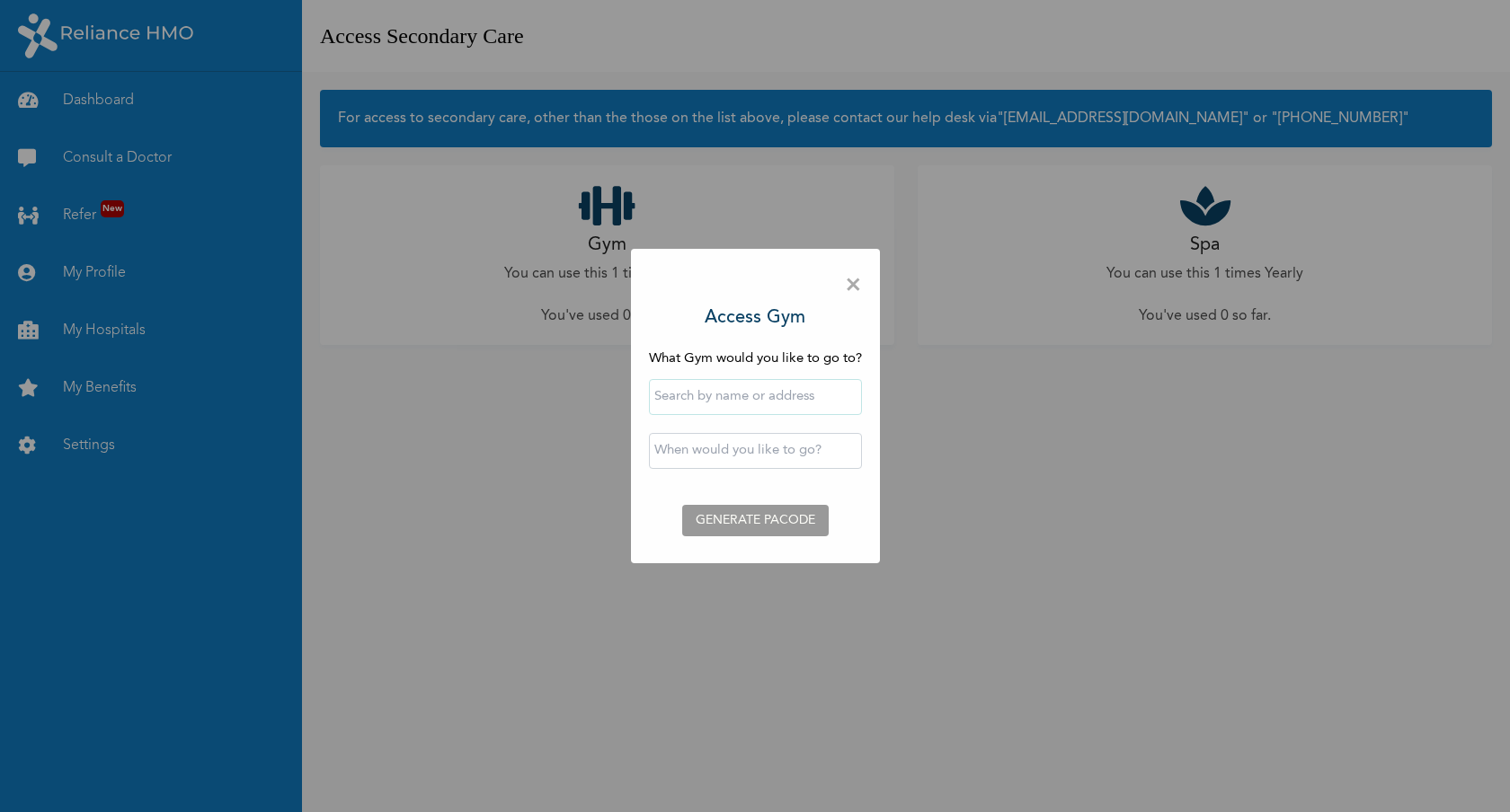
click at [713, 393] on input "text" at bounding box center [755, 397] width 213 height 36
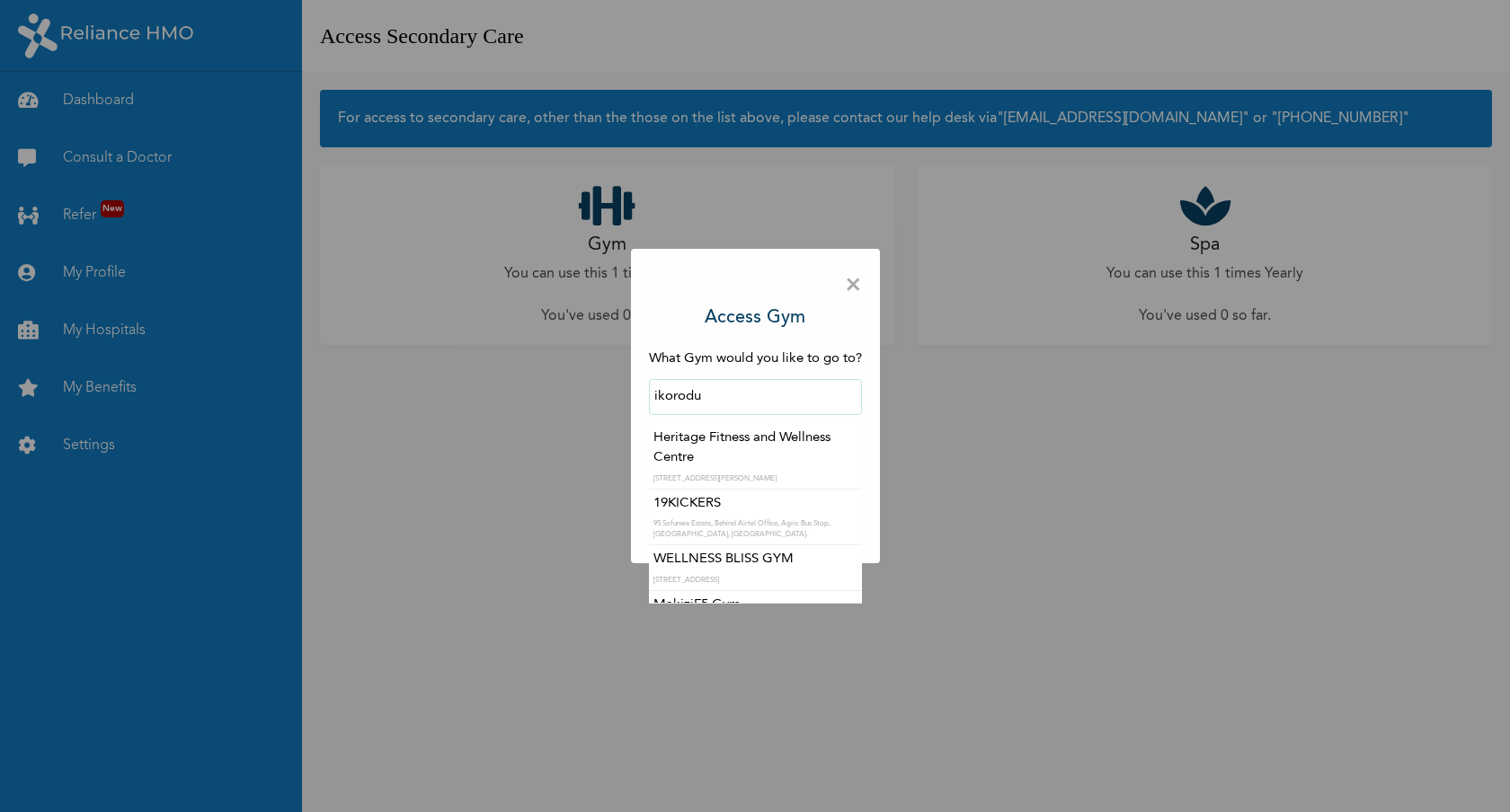
type input "ikorodu"
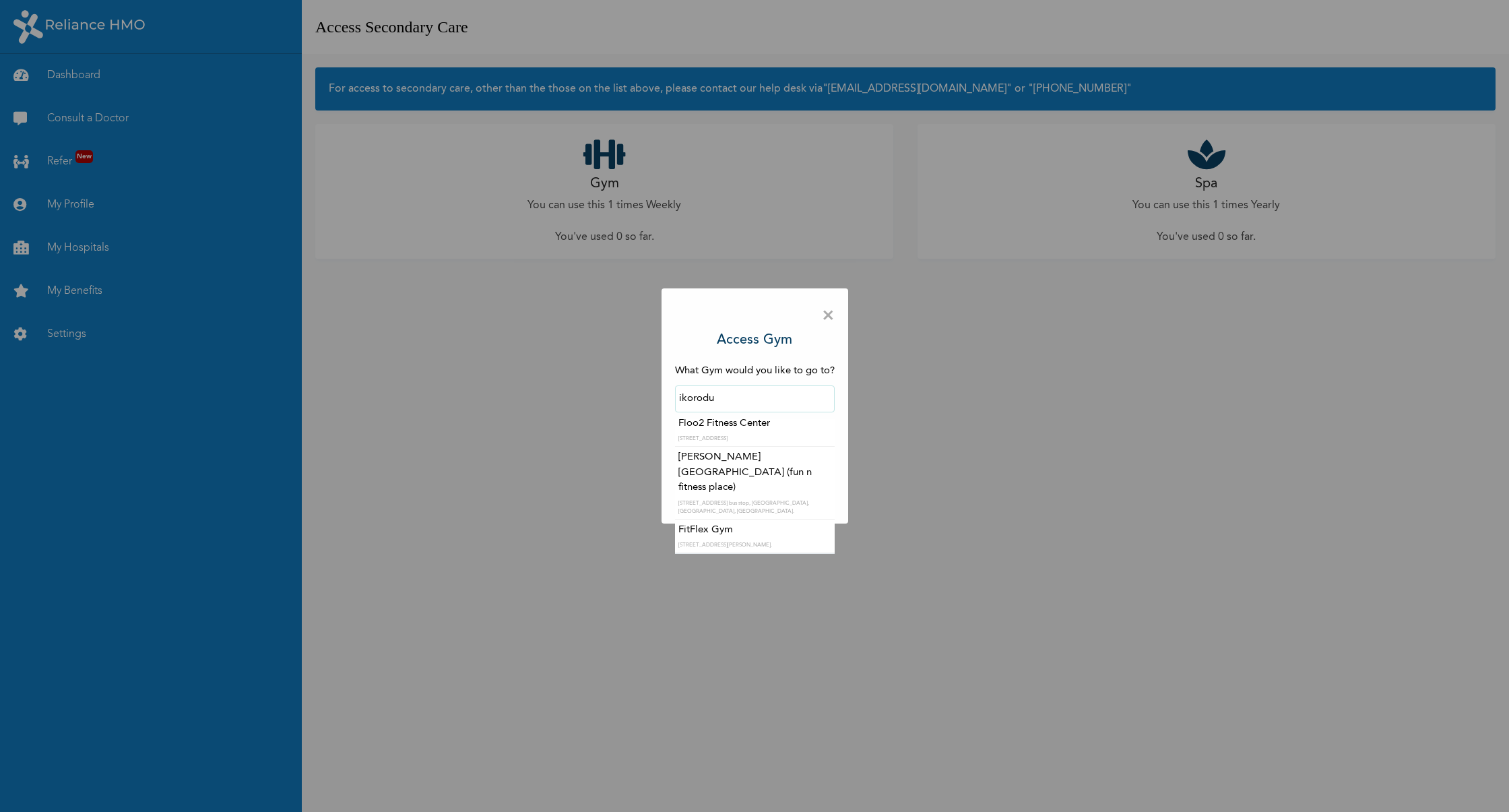
scroll to position [181, 0]
click at [1132, 557] on div "× Access Gym What Gym would you like to go to? ikorodu Heritage Fitness and Wel…" at bounding box center [754, 406] width 1509 height 812
